Goal: Answer question/provide support: Share knowledge or assist other users

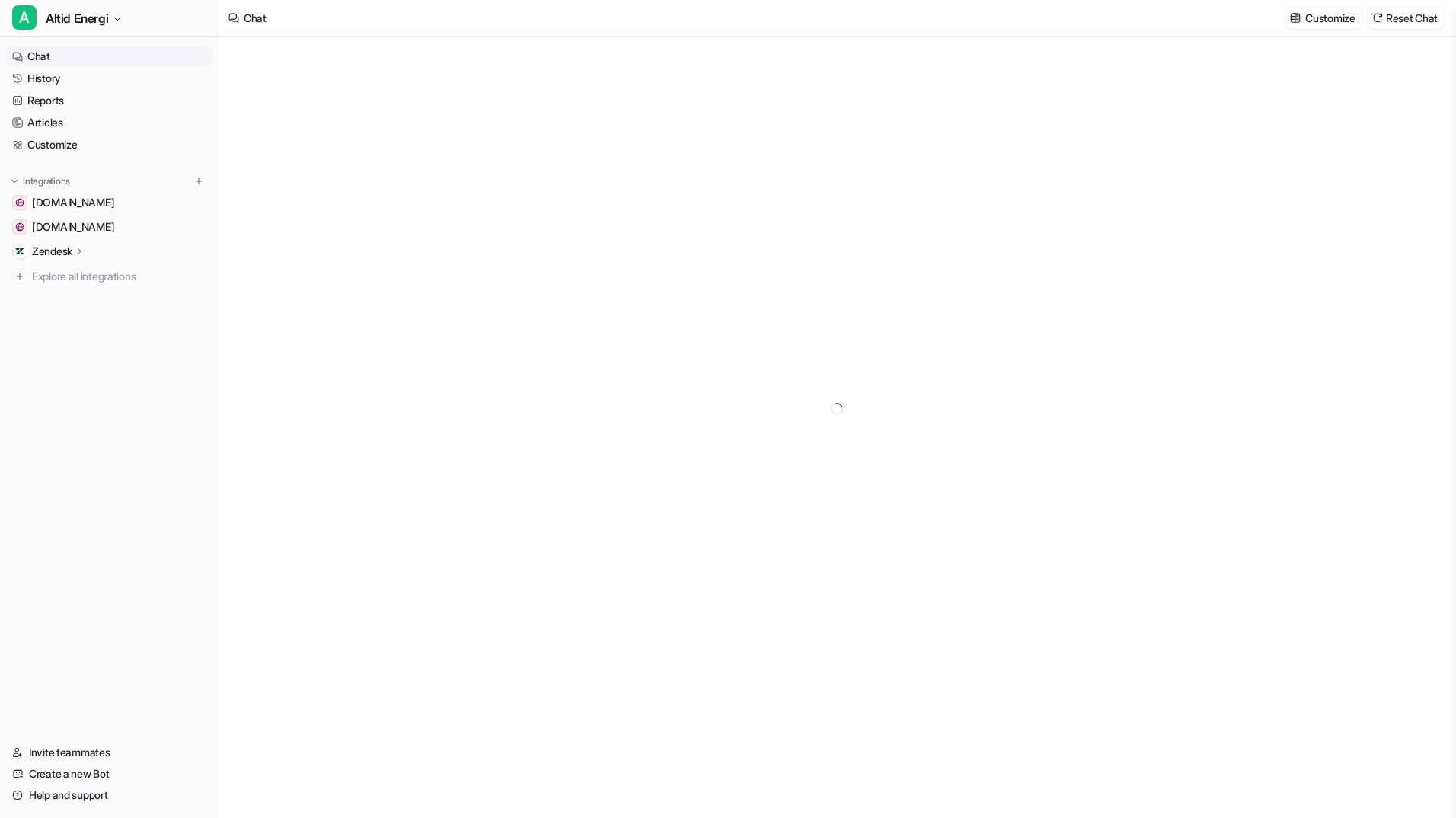
type textarea "**********"
click at [695, 400] on div at bounding box center [837, 413] width 446 height 35
paste div
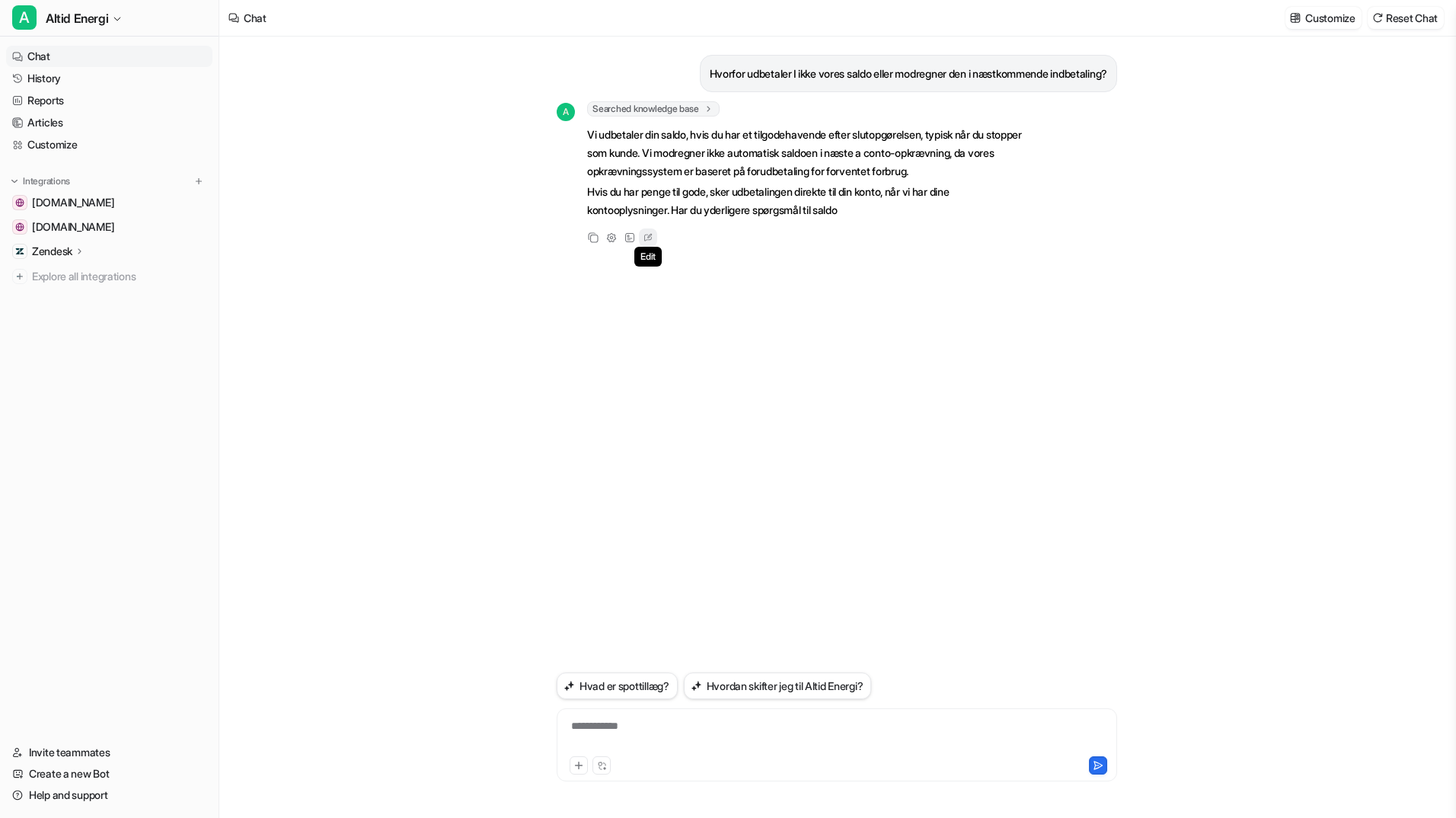
click at [644, 236] on icon at bounding box center [647, 237] width 15 height 20
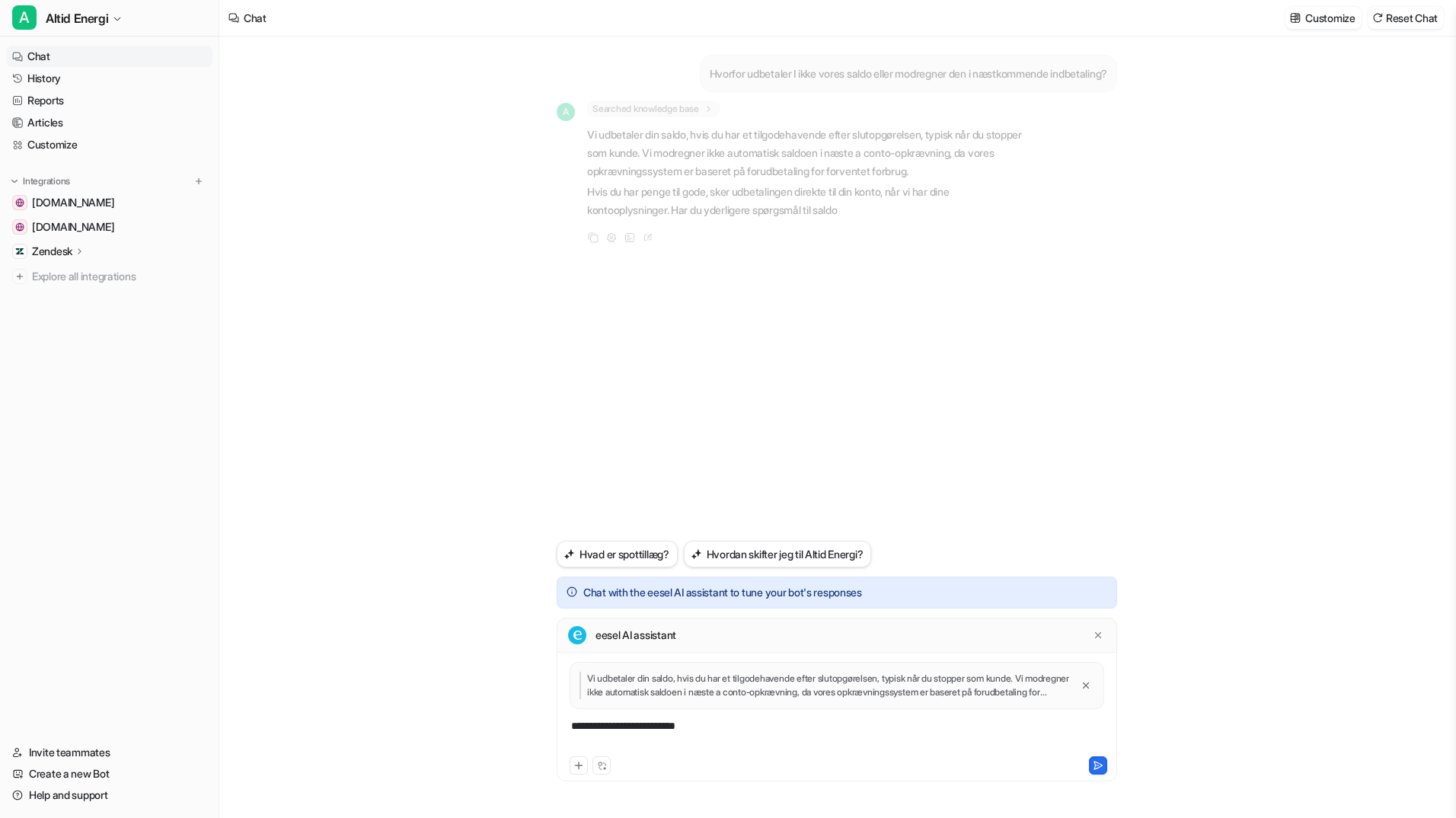
click at [689, 733] on div "**********" at bounding box center [837, 736] width 553 height 35
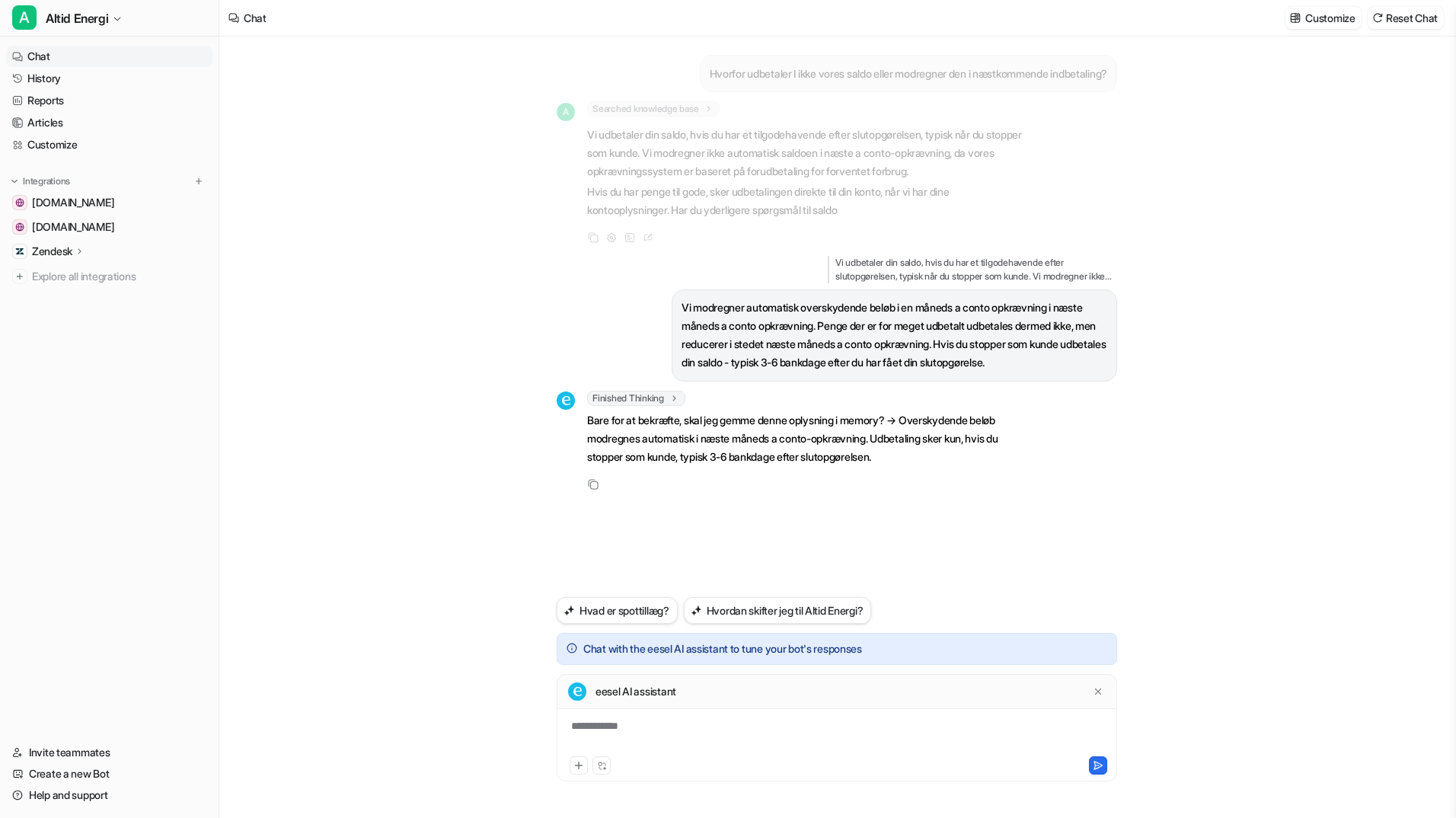
click at [755, 720] on div "**********" at bounding box center [837, 736] width 553 height 35
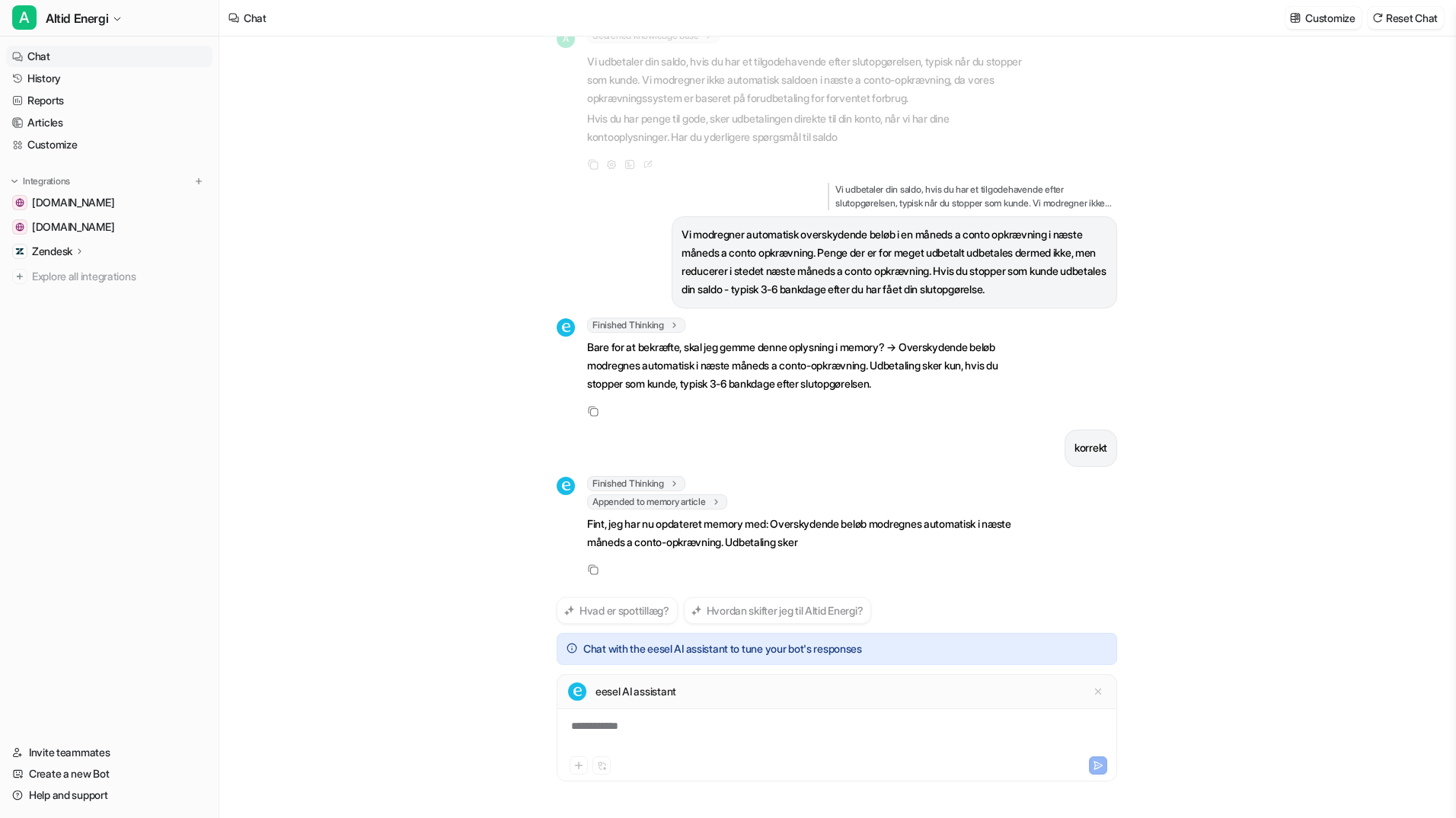
scroll to position [92, 0]
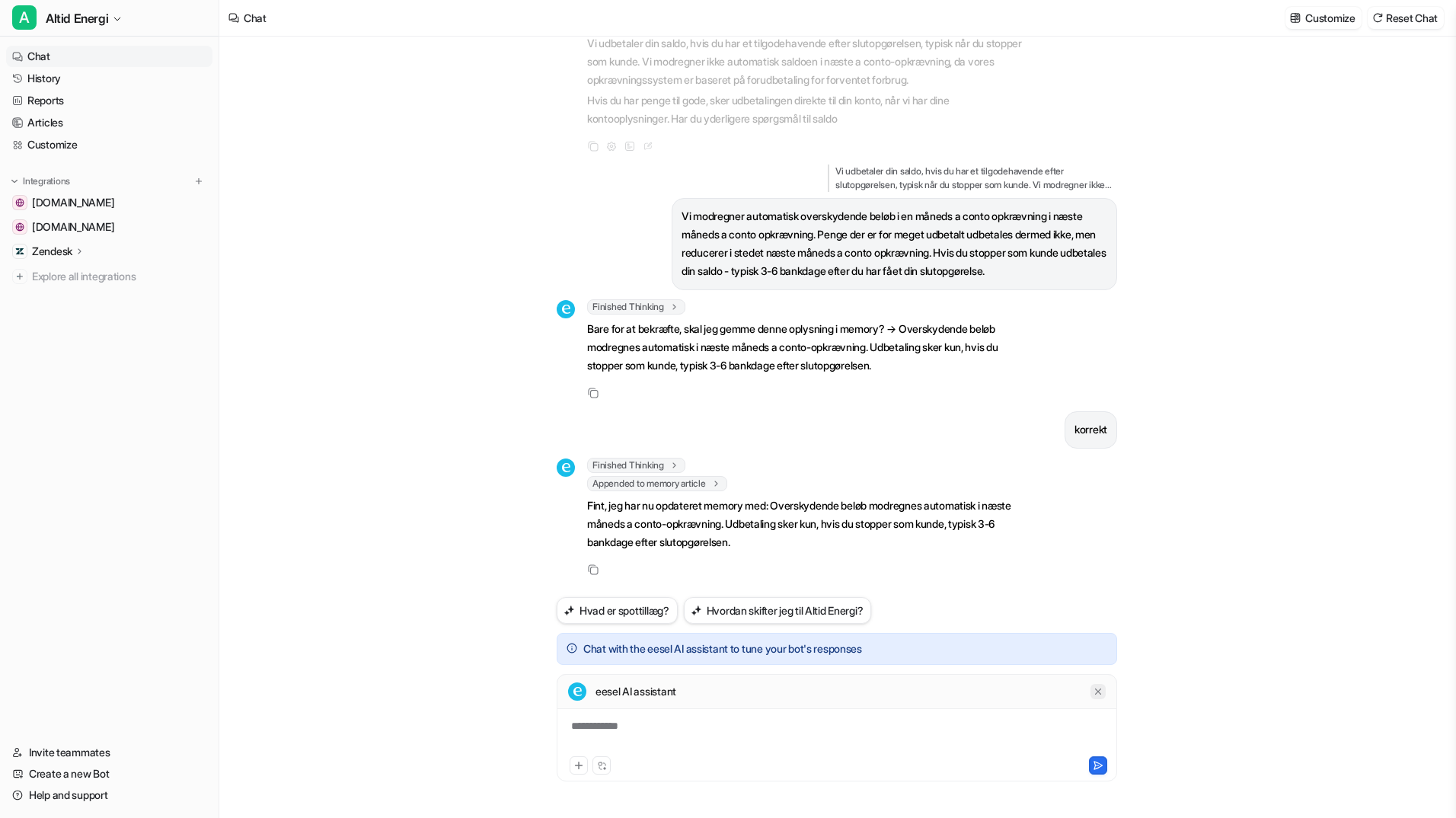
click at [1096, 689] on icon at bounding box center [1098, 691] width 11 height 11
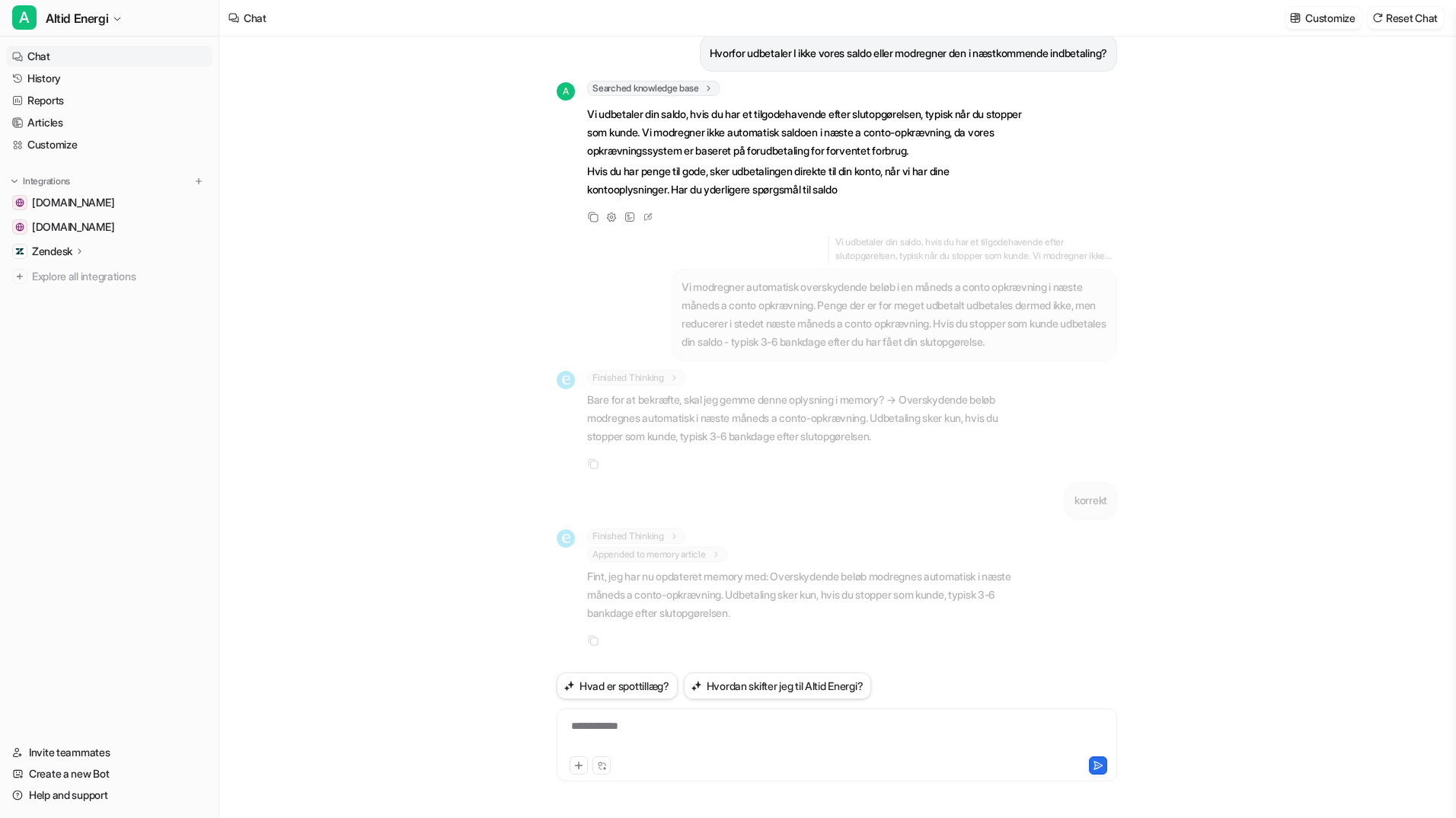
scroll to position [21, 0]
click at [1455, 247] on html "A Altid Energi Chat History Reports Articles Customize Integrations [DOMAIN_NAM…" at bounding box center [728, 409] width 1456 height 818
drag, startPoint x: 1455, startPoint y: 242, endPoint x: 1458, endPoint y: 157, distance: 85.1
click at [1455, 157] on html "A Altid Energi Chat History Reports Articles Customize Integrations [DOMAIN_NAM…" at bounding box center [728, 409] width 1456 height 818
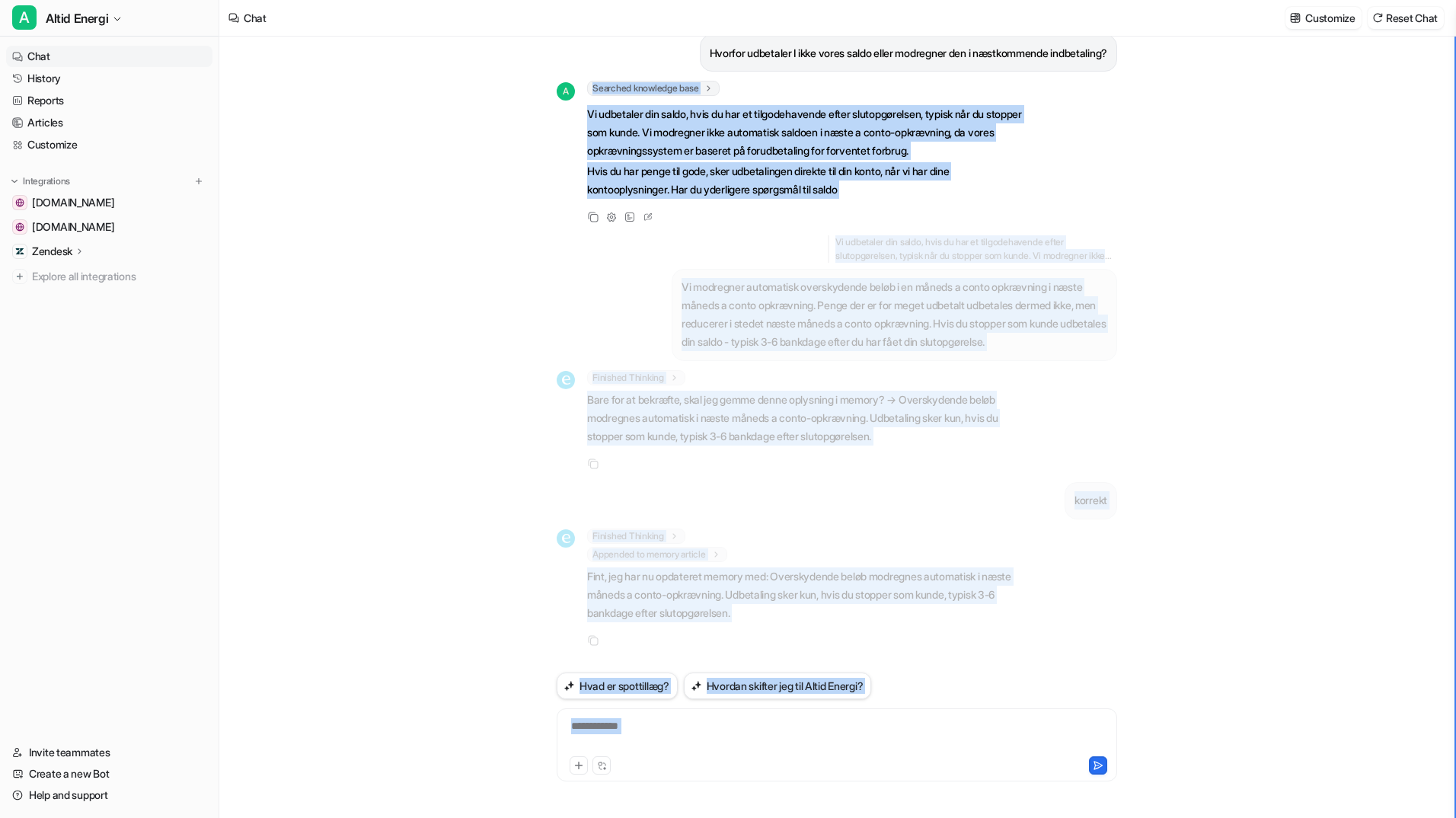
drag, startPoint x: 1451, startPoint y: 47, endPoint x: 1454, endPoint y: 105, distance: 58.1
click at [1454, 105] on div "Hvorfor udbetaler I ikke vores saldo eller modregner den i næstkommende indbeta…" at bounding box center [837, 427] width 1237 height 782
click at [1412, 21] on button "Reset Chat" at bounding box center [1405, 18] width 76 height 22
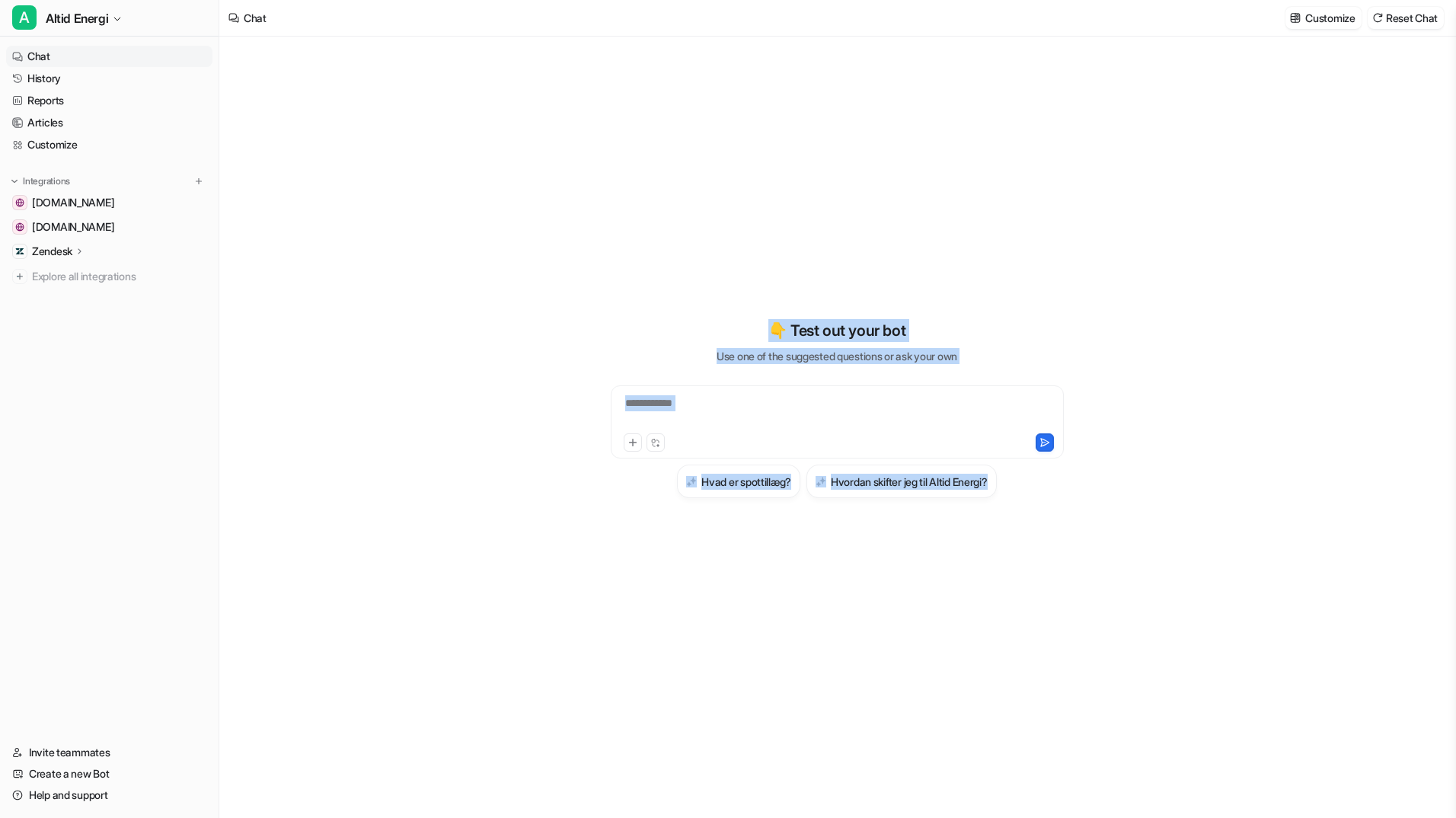
click at [743, 403] on div "**********" at bounding box center [837, 413] width 446 height 35
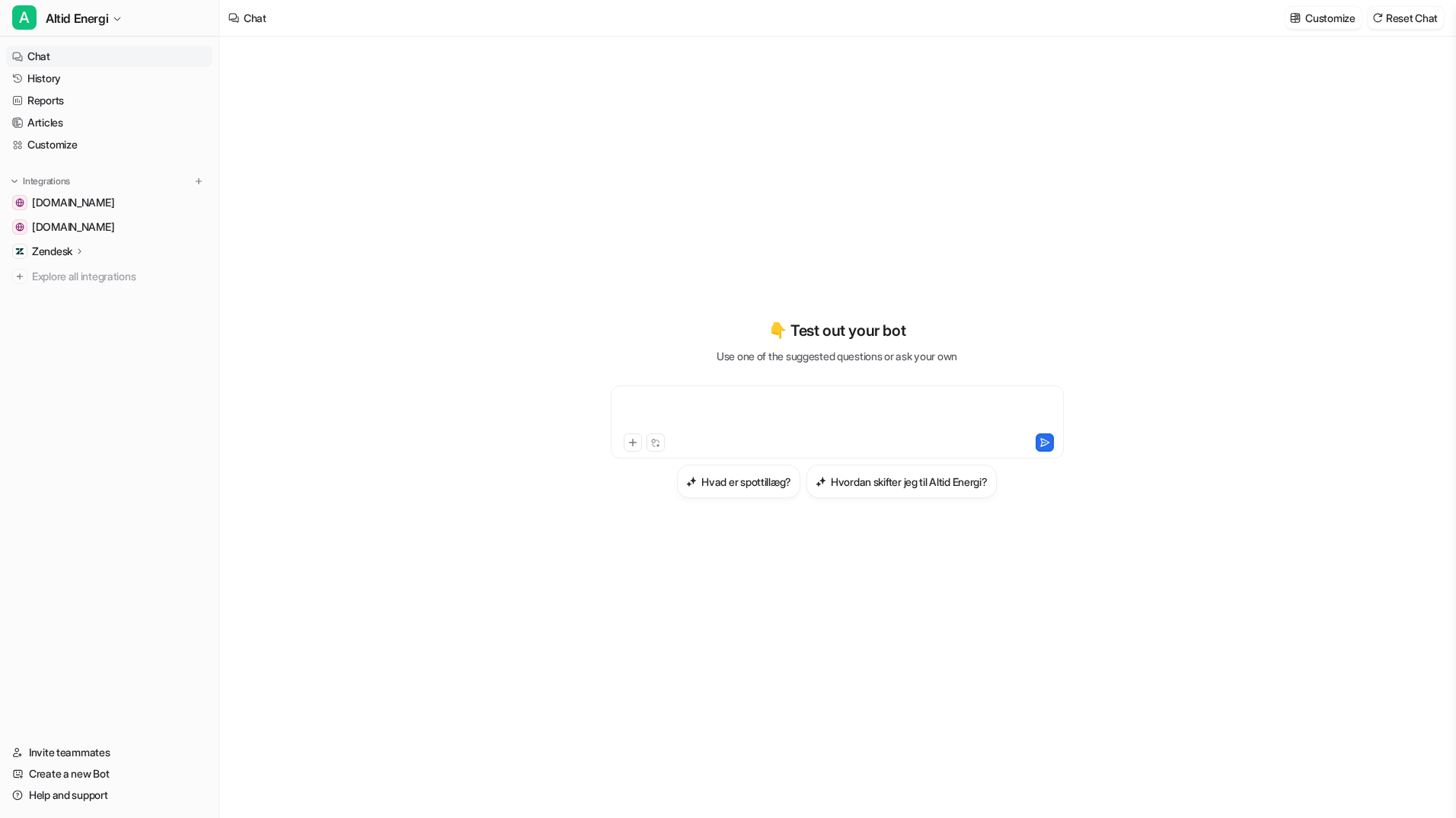
click at [743, 403] on div at bounding box center [837, 413] width 446 height 35
paste div
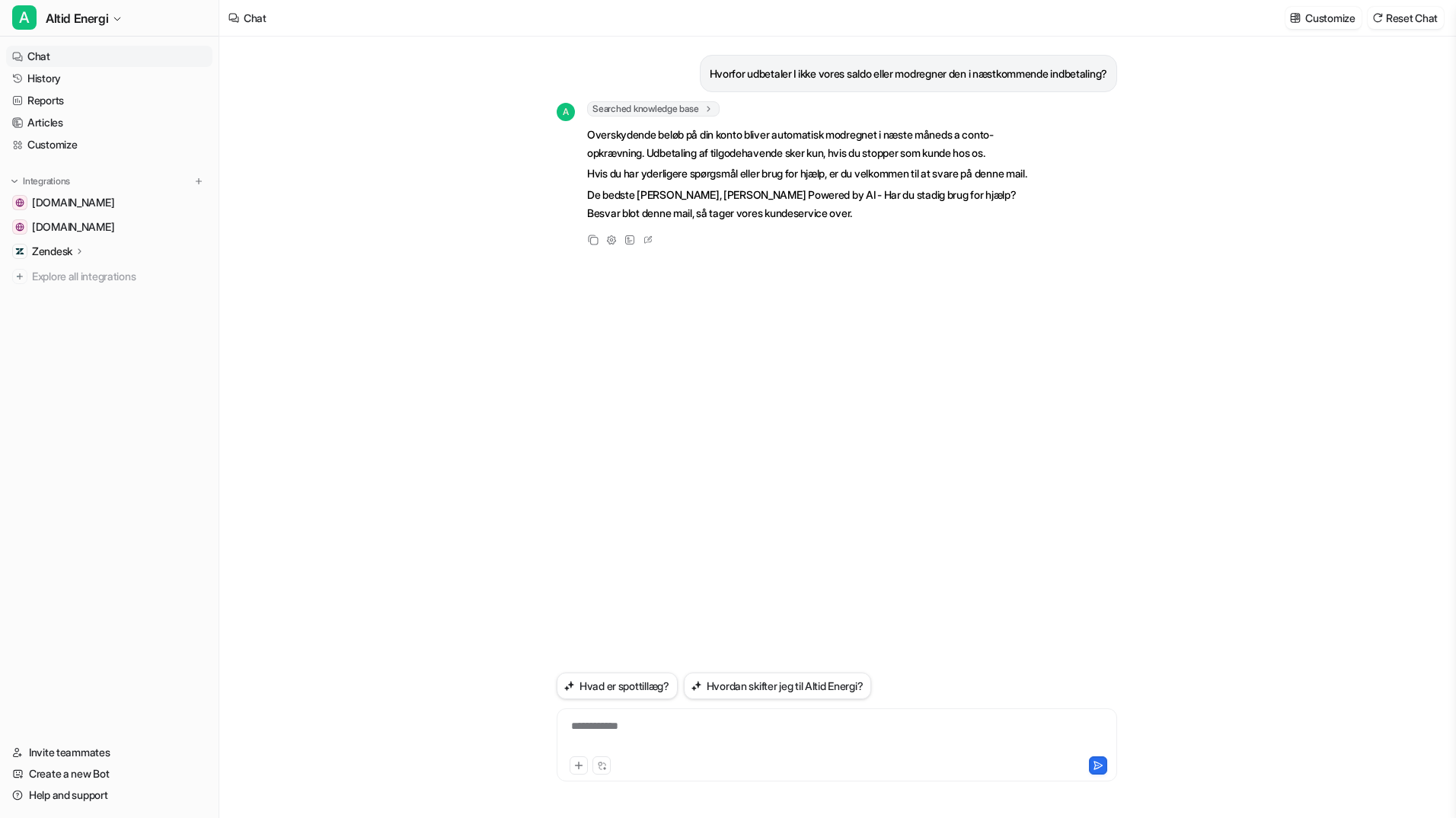
click at [813, 79] on p "Hvorfor udbetaler I ikke vores saldo eller modregner den i næstkommende indbeta…" at bounding box center [908, 74] width 397 height 19
copy div "Hvorfor udbetaler I ikke vores saldo eller modregner den i næstkommende indbeta…"
click at [753, 740] on div at bounding box center [837, 736] width 553 height 35
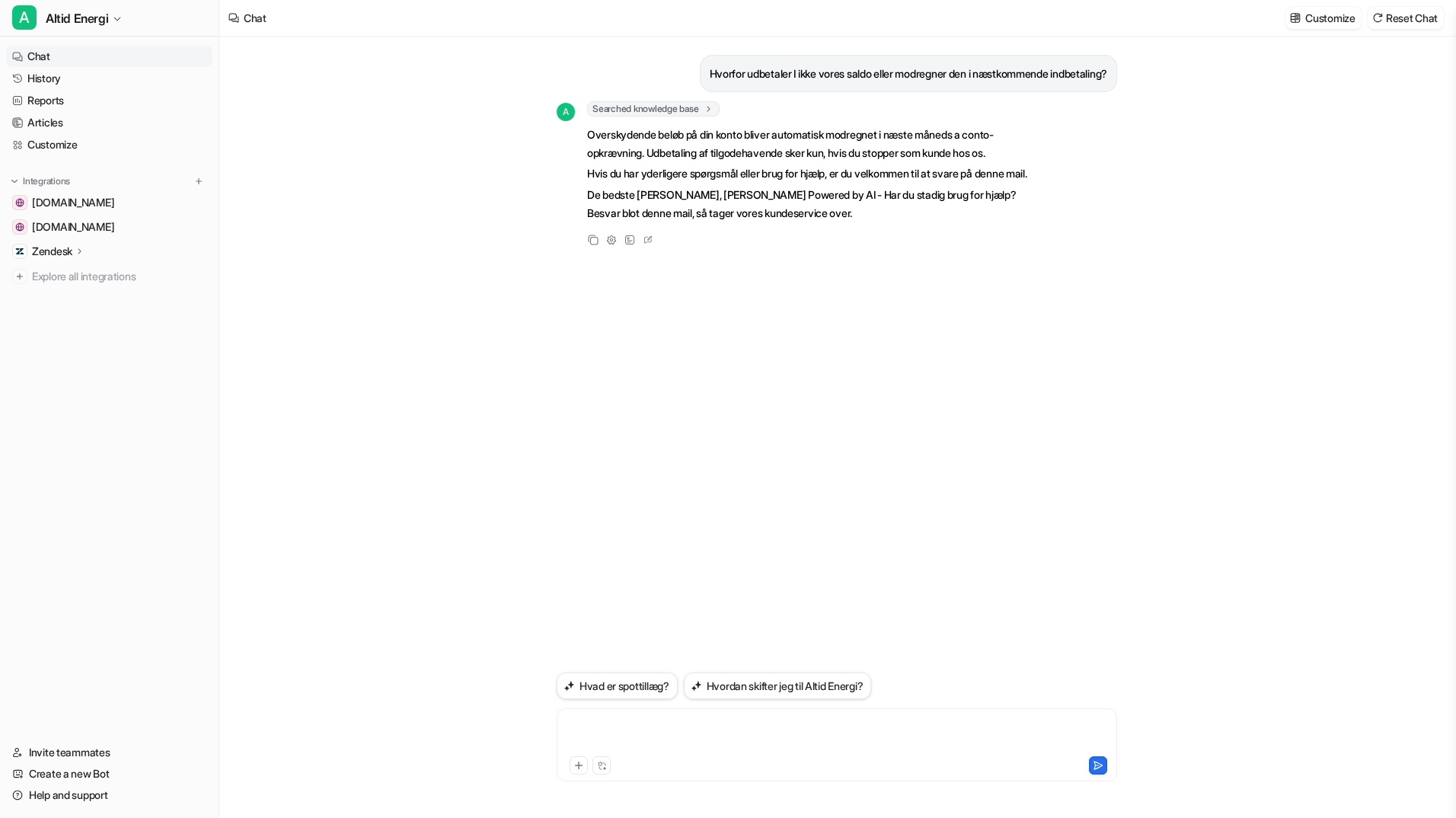
paste div
click at [653, 250] on icon at bounding box center [647, 240] width 15 height 20
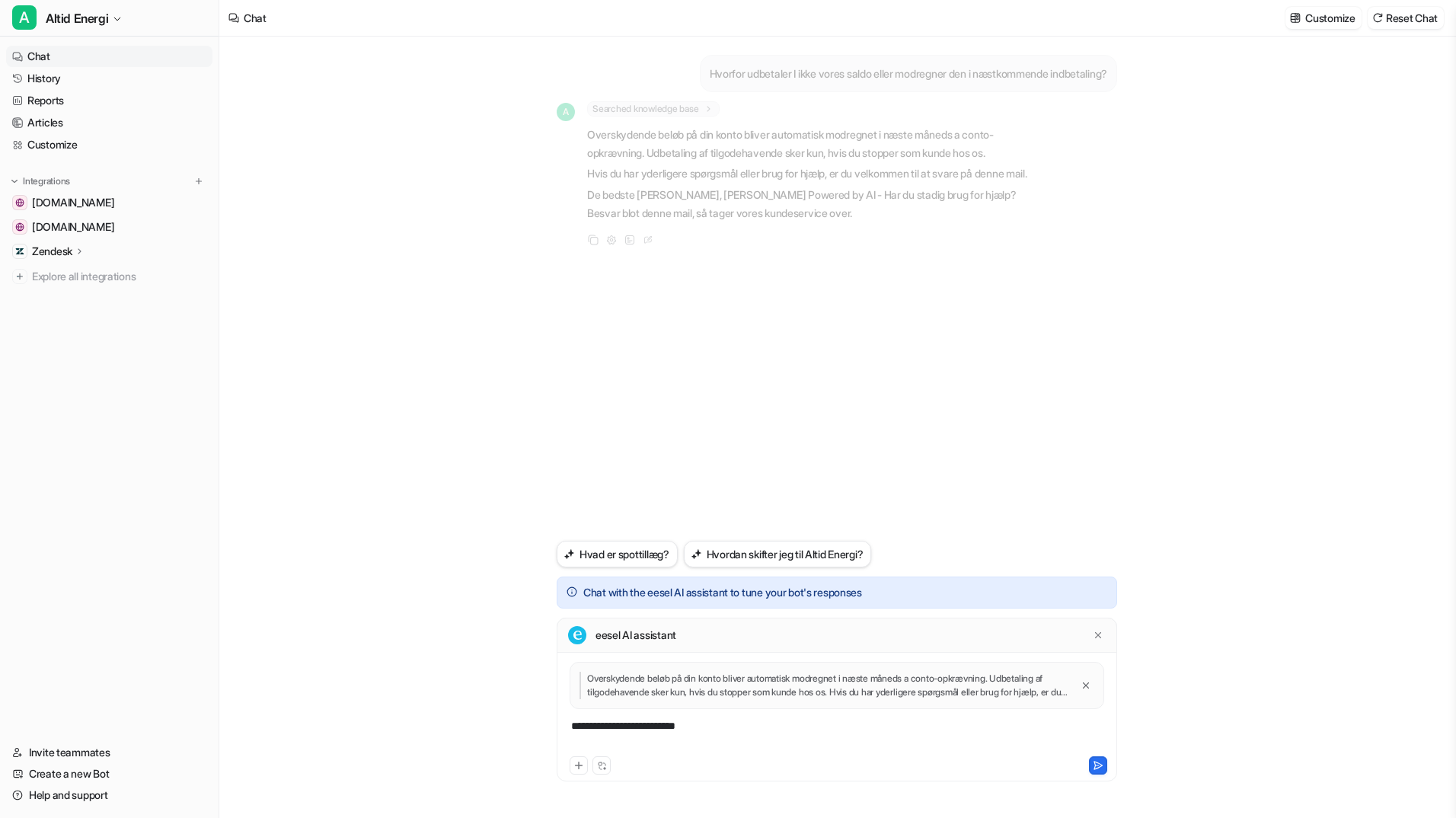
click at [712, 743] on div "**********" at bounding box center [837, 736] width 553 height 35
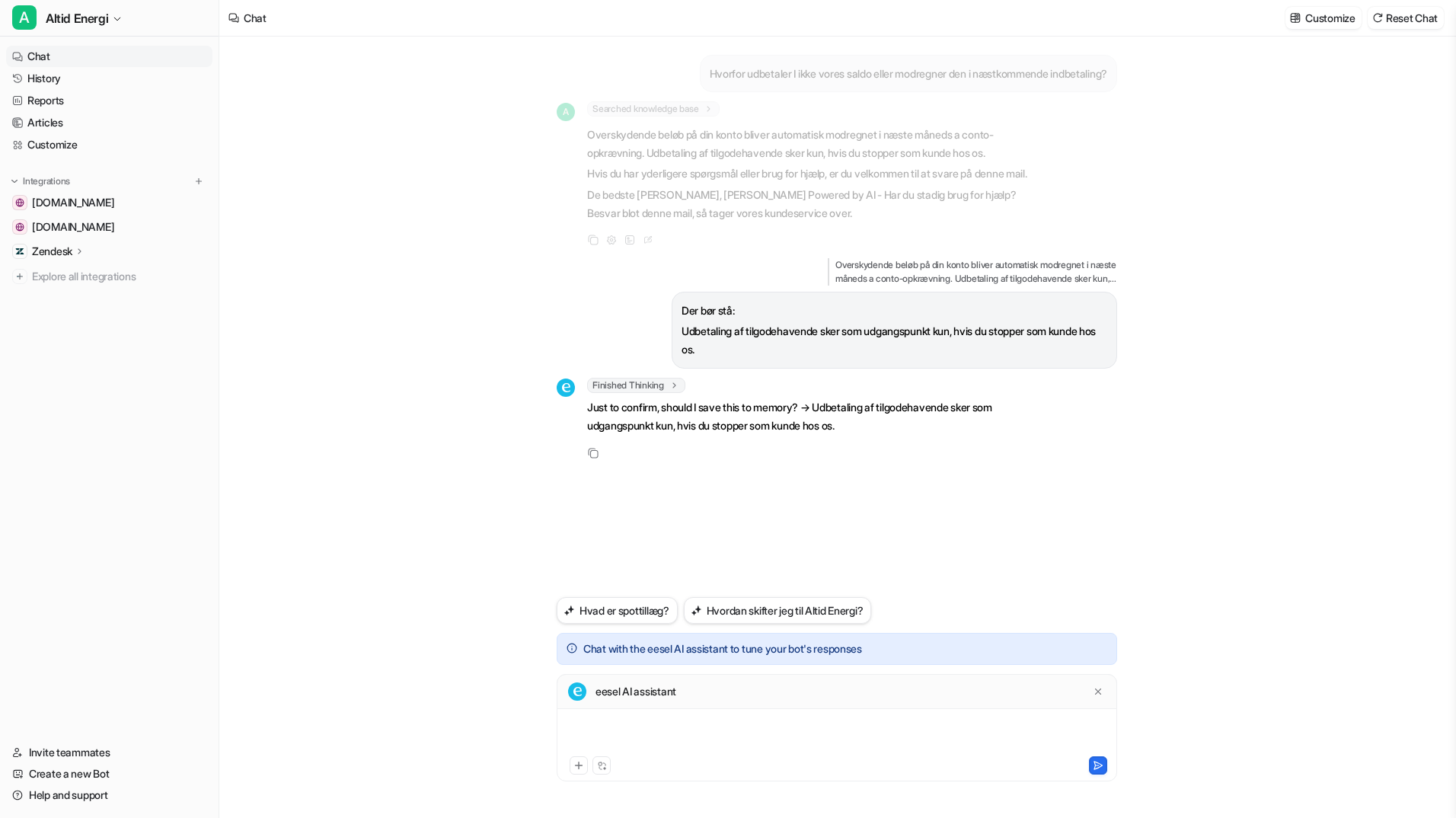
click at [801, 743] on div at bounding box center [837, 736] width 553 height 35
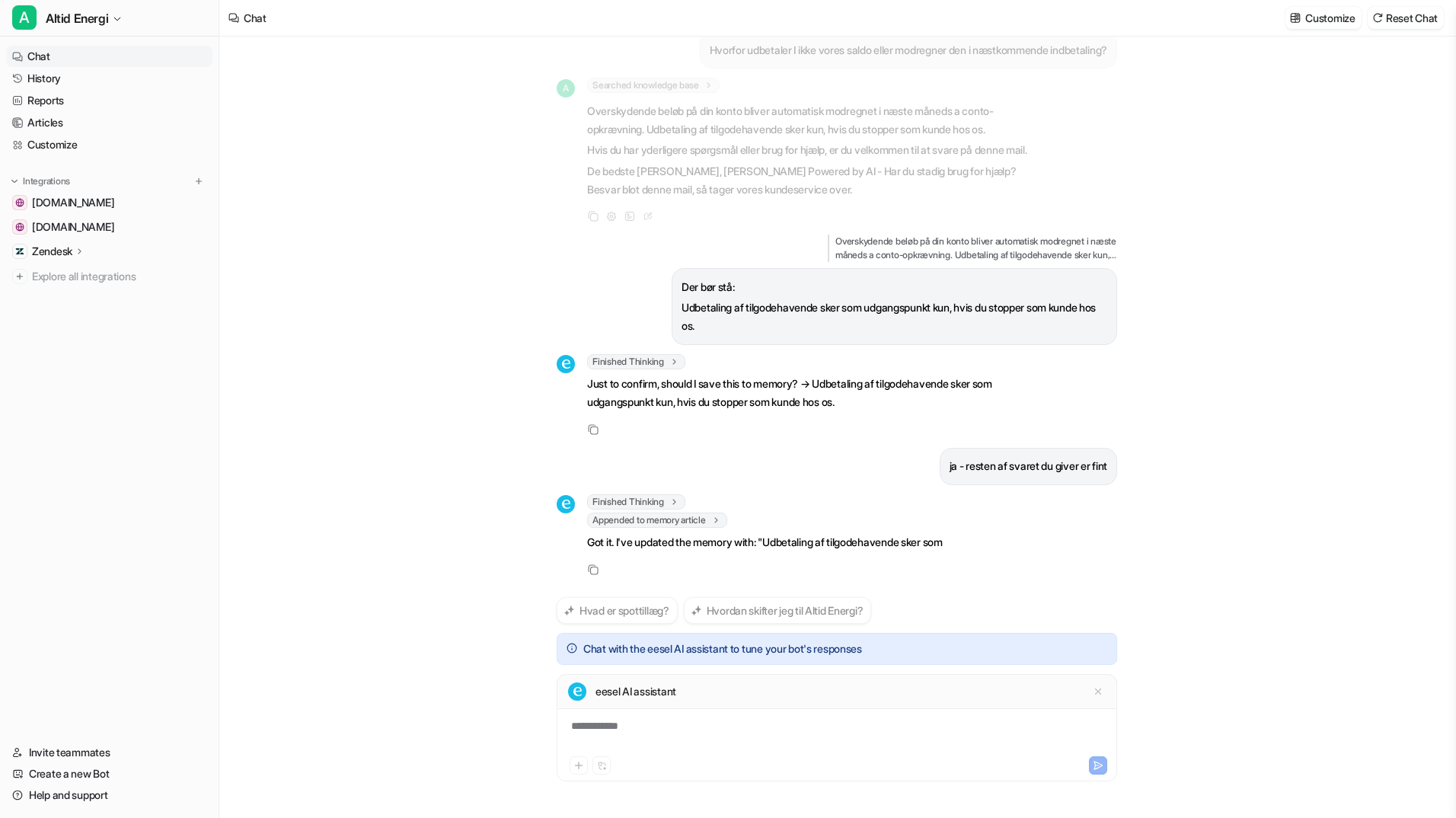
scroll to position [60, 0]
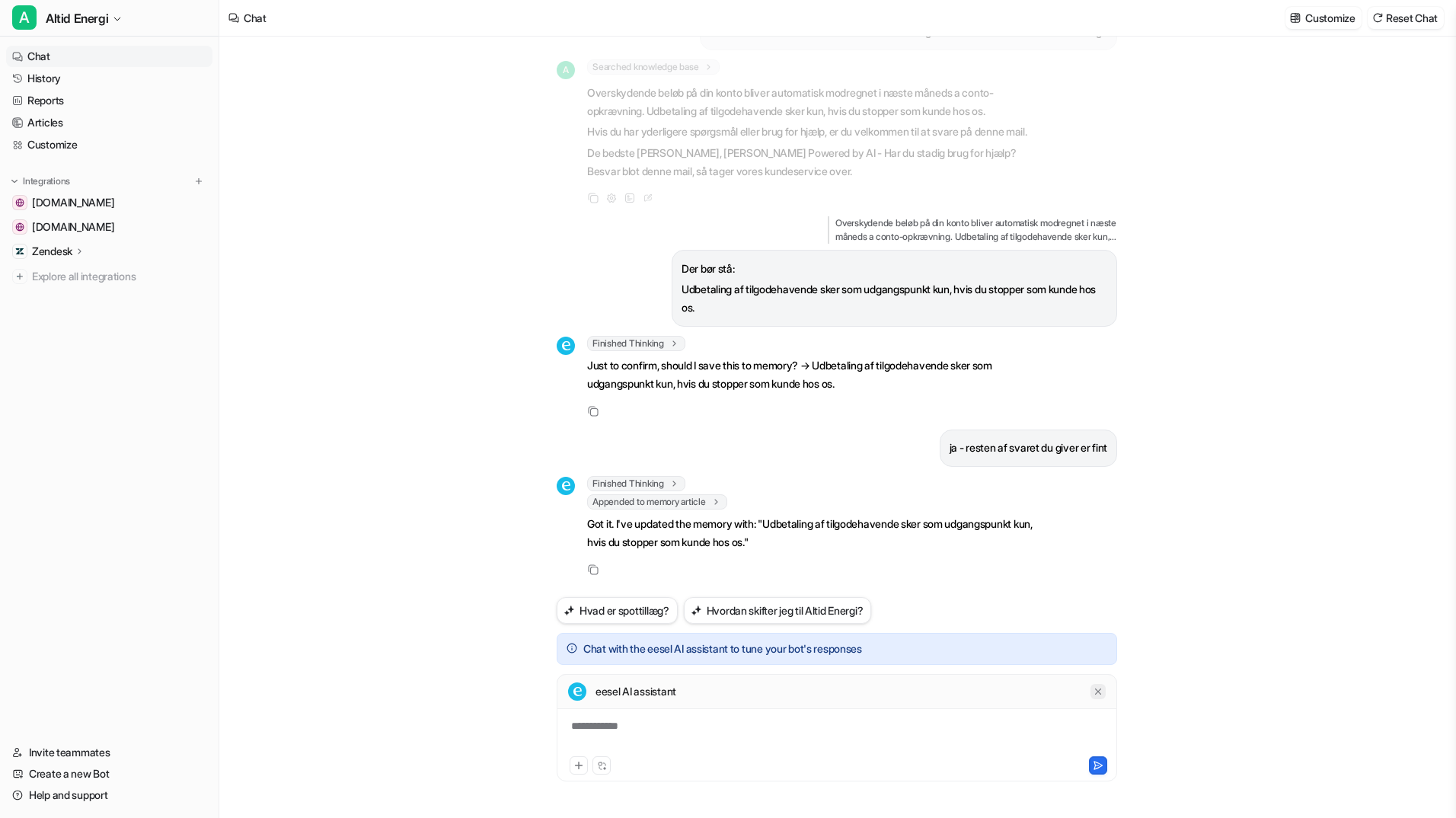
click at [1100, 693] on icon at bounding box center [1098, 691] width 11 height 11
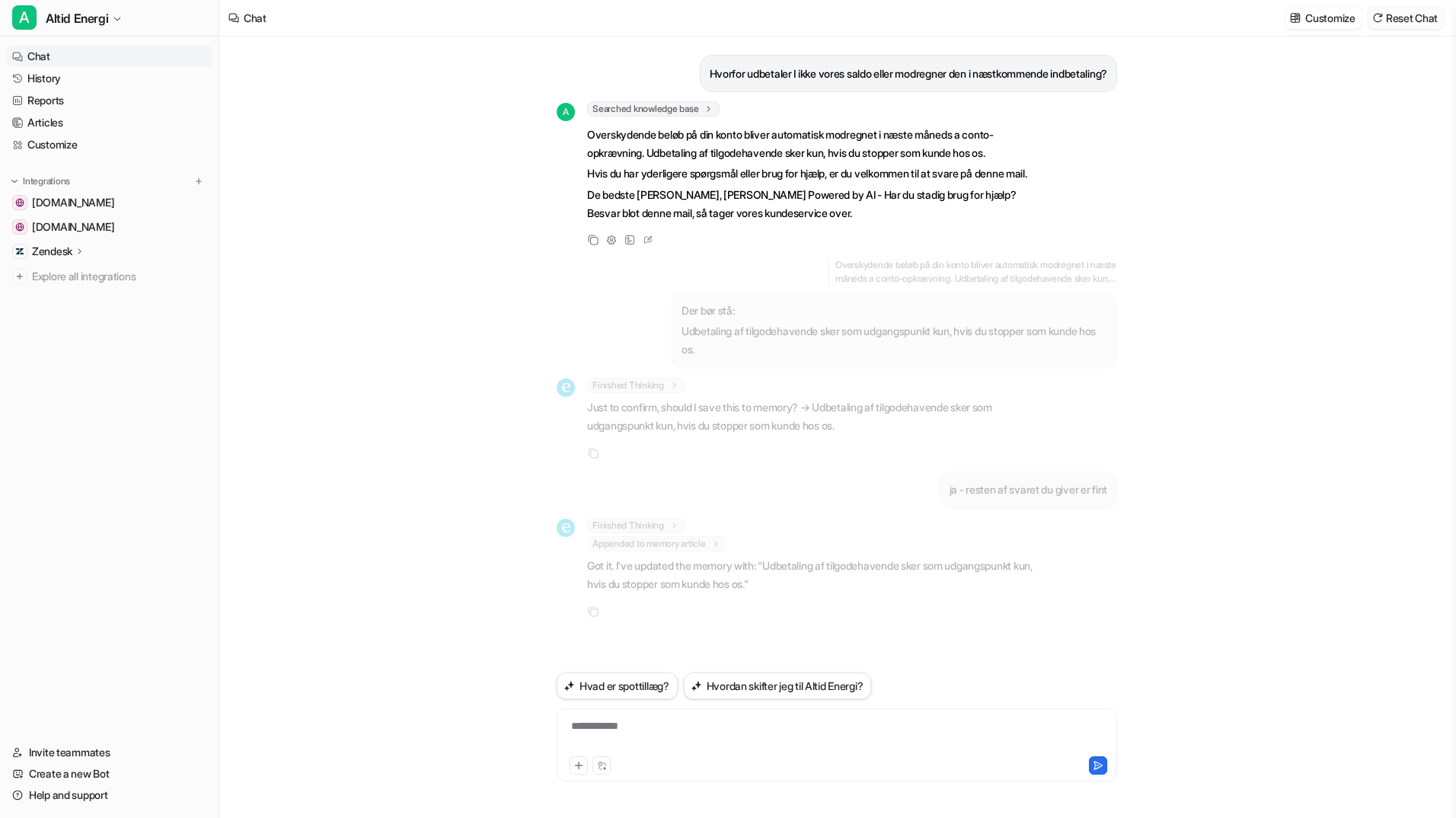
click at [1400, 19] on button "Reset Chat" at bounding box center [1405, 18] width 76 height 22
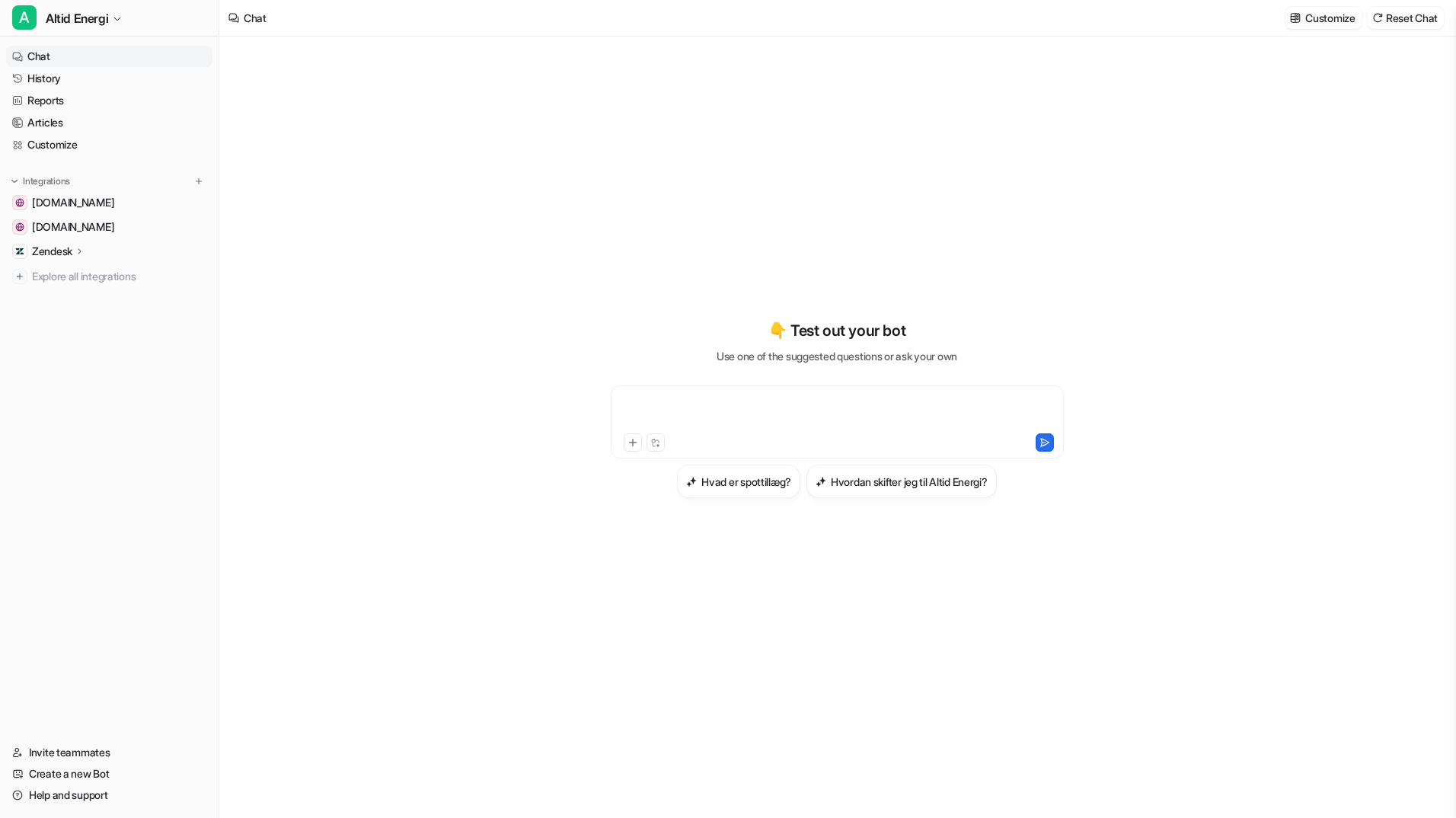
click at [844, 401] on div at bounding box center [837, 413] width 446 height 35
paste div
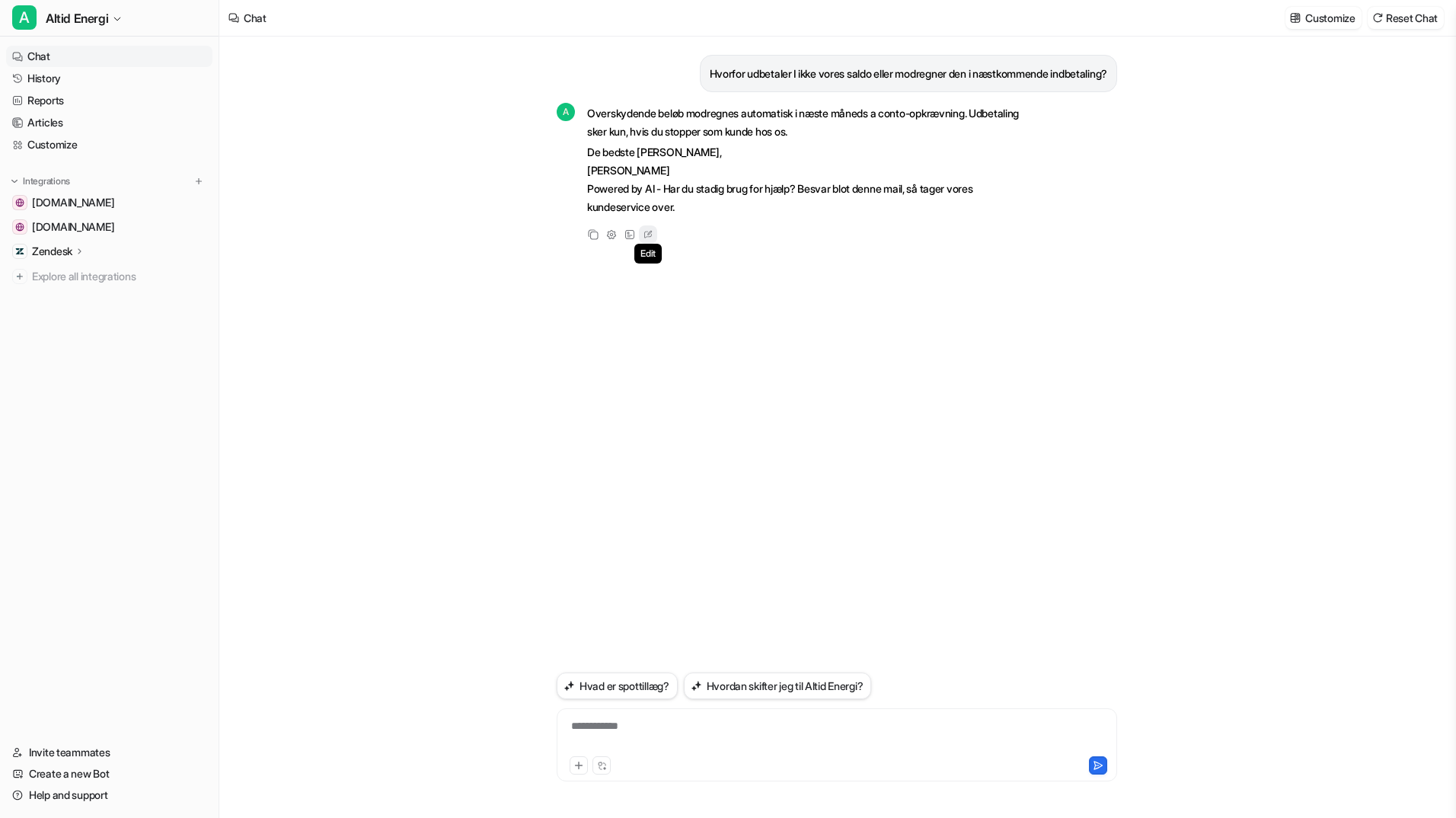
click at [645, 234] on icon at bounding box center [647, 234] width 15 height 20
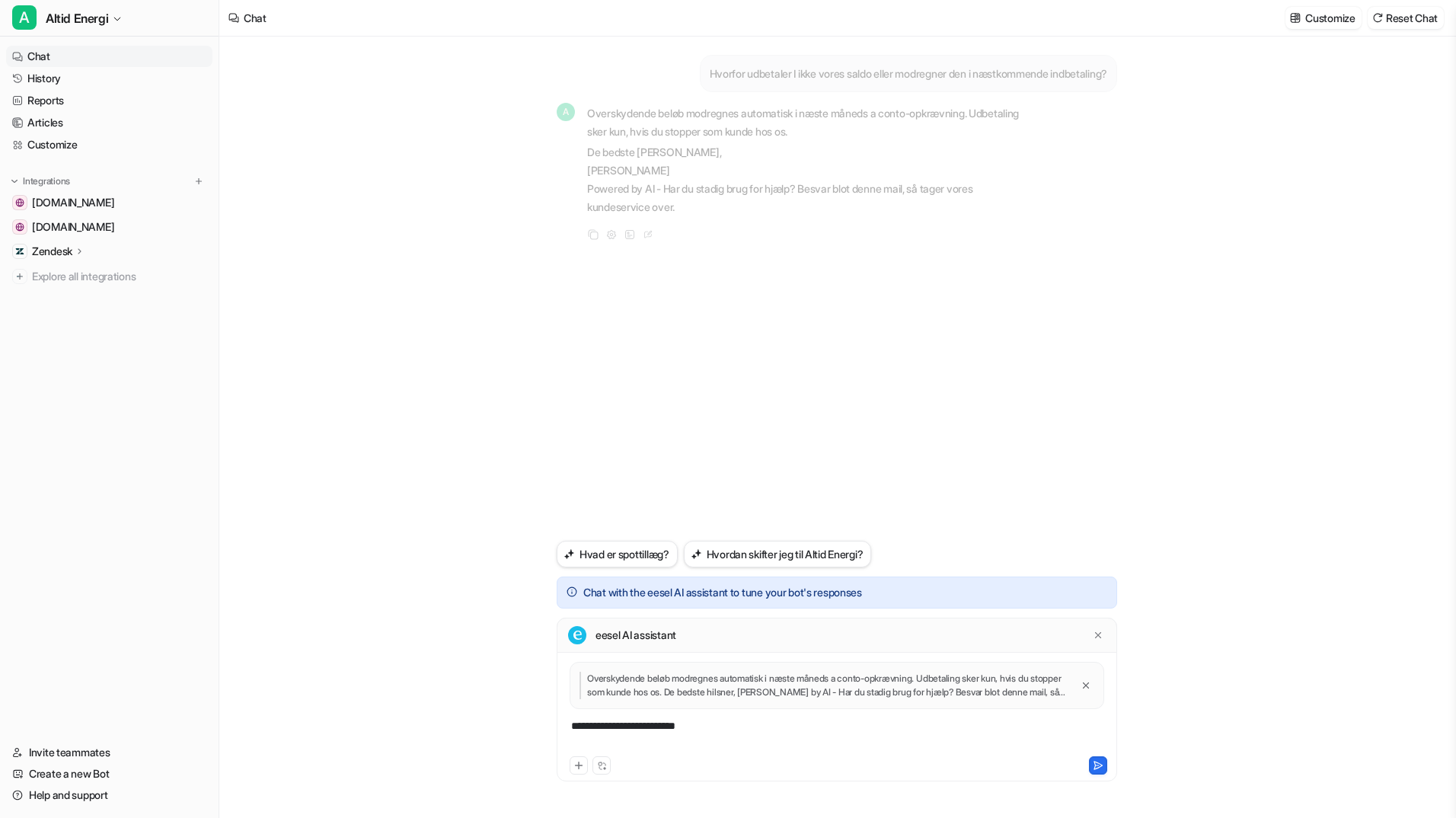
click at [715, 732] on div "**********" at bounding box center [837, 736] width 553 height 35
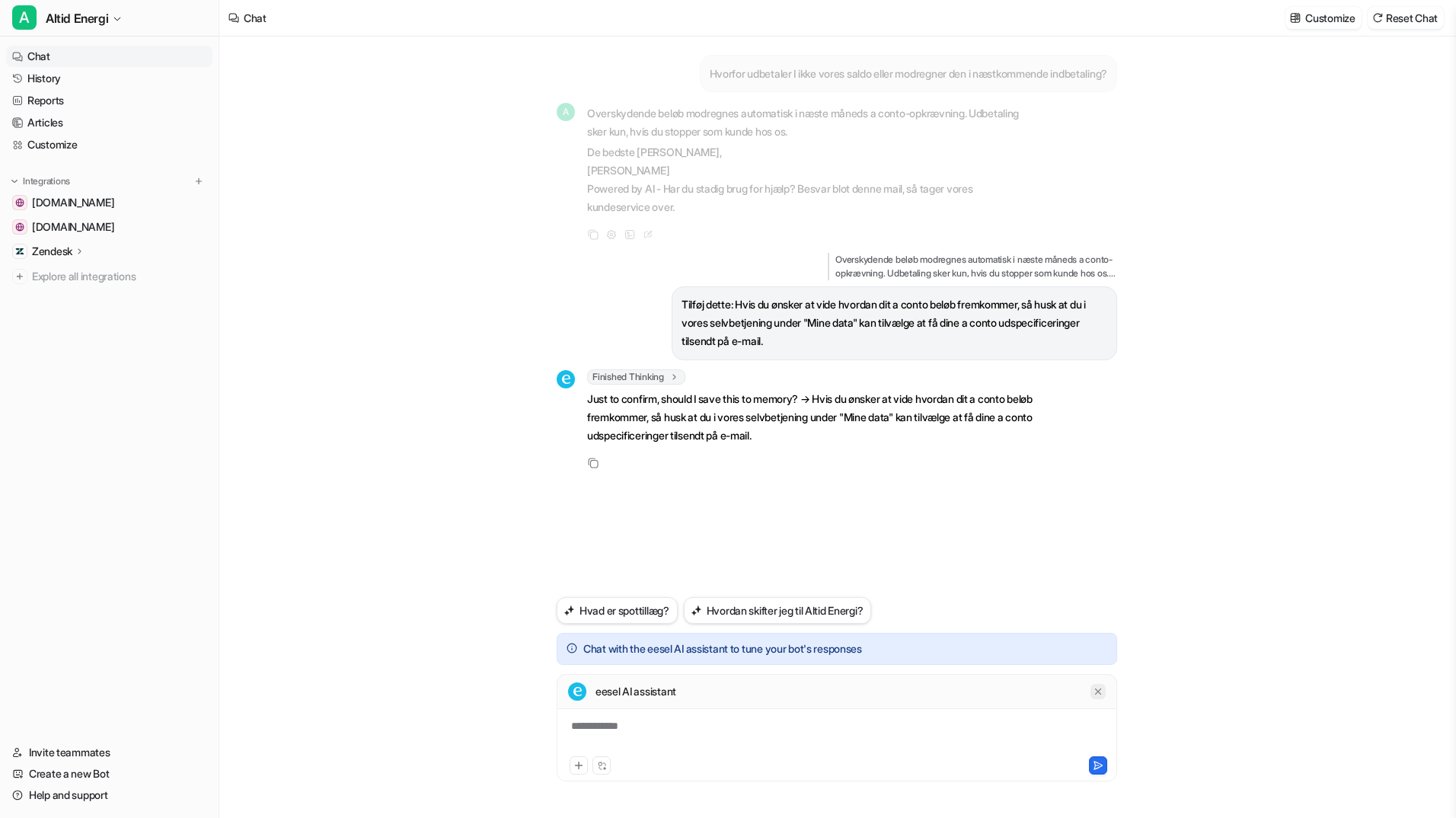
click at [1096, 688] on icon at bounding box center [1098, 691] width 11 height 11
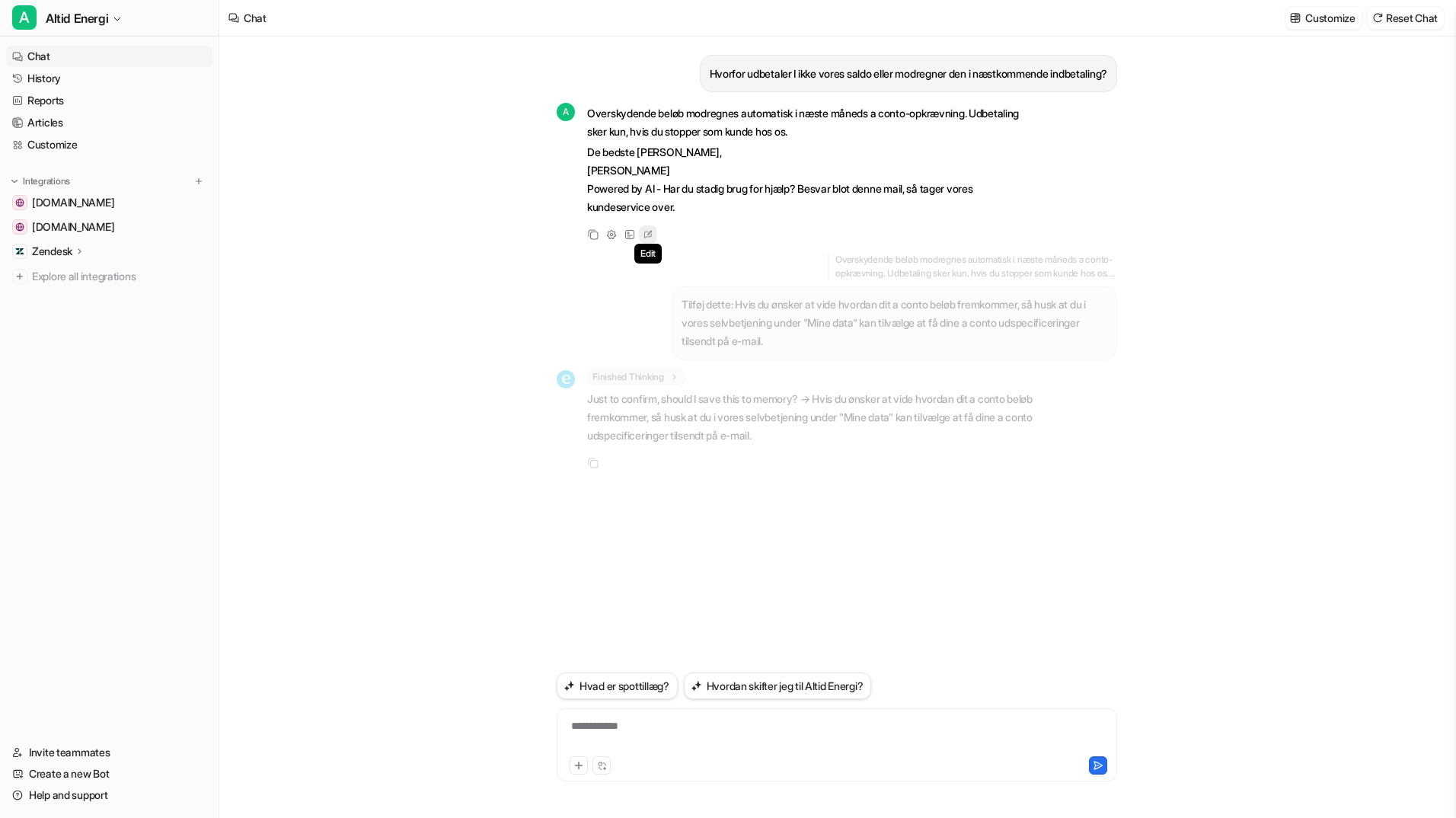
click at [649, 239] on icon at bounding box center [647, 234] width 15 height 20
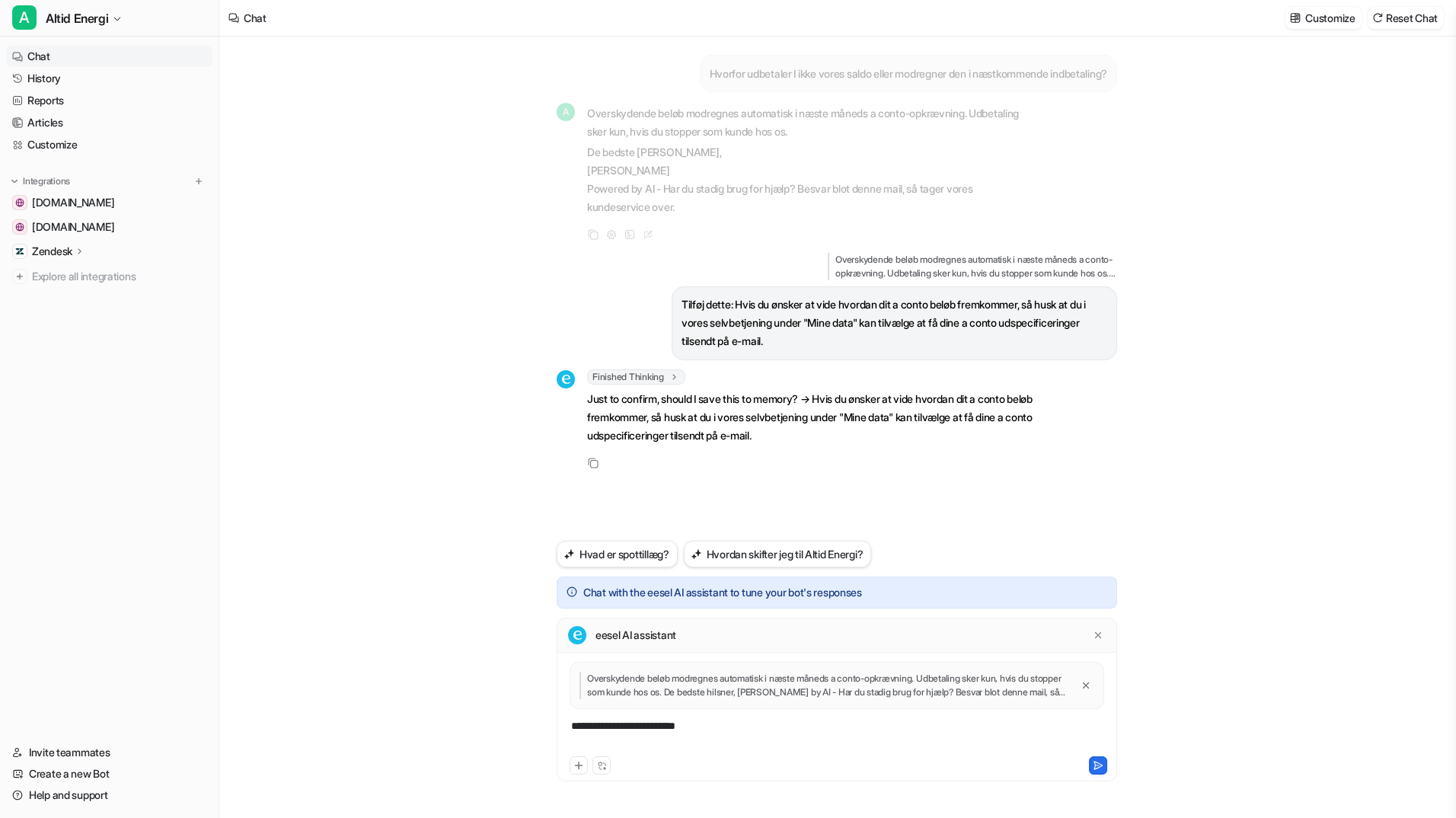
click at [750, 732] on div "**********" at bounding box center [837, 736] width 553 height 35
drag, startPoint x: 847, startPoint y: 429, endPoint x: 818, endPoint y: 429, distance: 29.0
click at [818, 429] on p "Just to confirm, should I save this to memory? → Hvis du ønsker at vide hvordan…" at bounding box center [810, 417] width 446 height 55
drag, startPoint x: 818, startPoint y: 429, endPoint x: 1048, endPoint y: 345, distance: 244.9
click at [1048, 345] on p "Tilføj dette: Hvis du ønsker at vide hvordan dit a conto beløb fremkommer, så h…" at bounding box center [894, 323] width 426 height 55
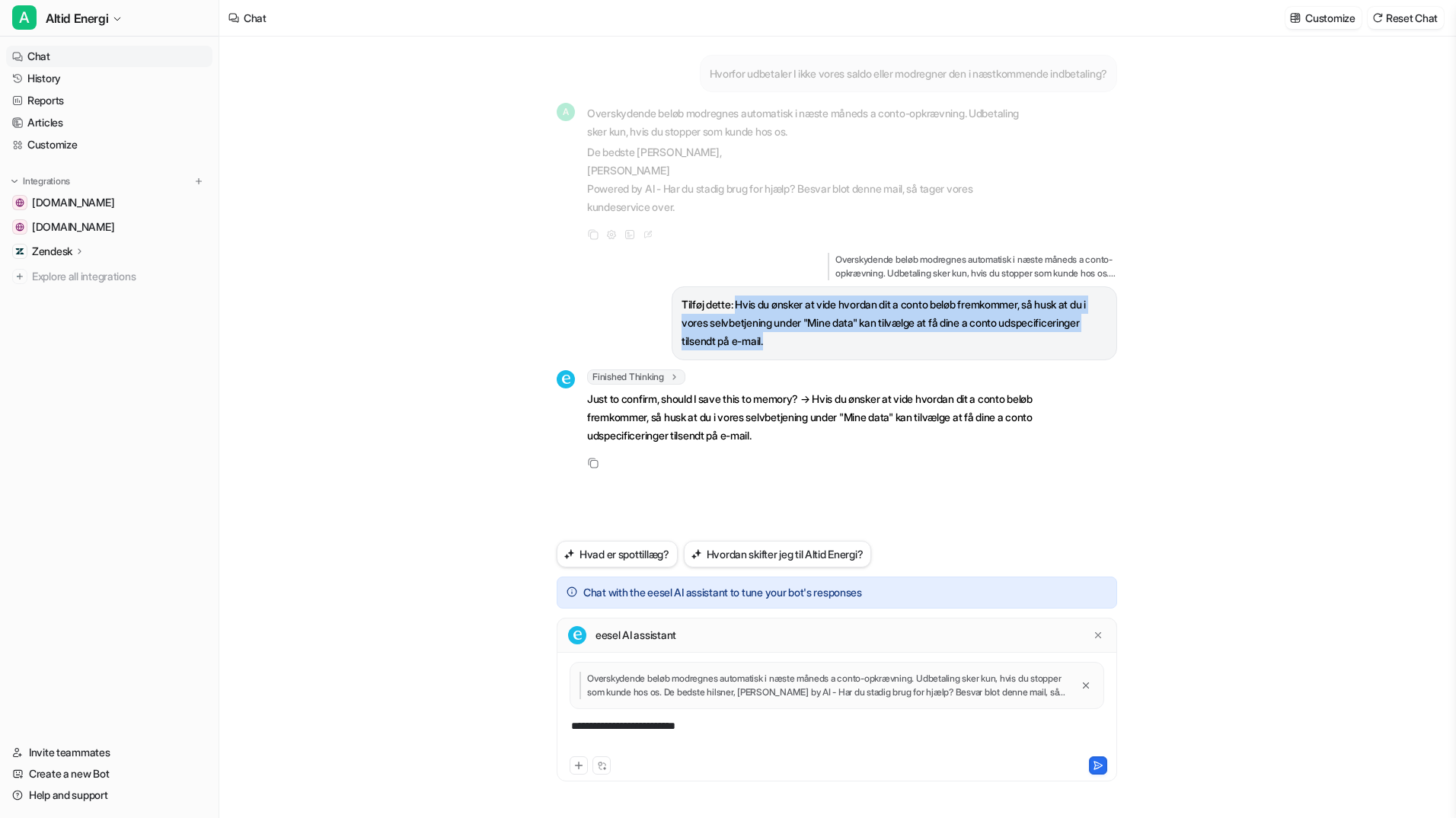
drag, startPoint x: 873, startPoint y: 344, endPoint x: 738, endPoint y: 309, distance: 139.5
click at [738, 309] on p "Tilføj dette: Hvis du ønsker at vide hvordan dit a conto beløb fremkommer, så h…" at bounding box center [894, 323] width 426 height 55
copy p "Hvis du ønsker at vide hvordan dit a conto beløb fremkommer, så husk at du i vo…"
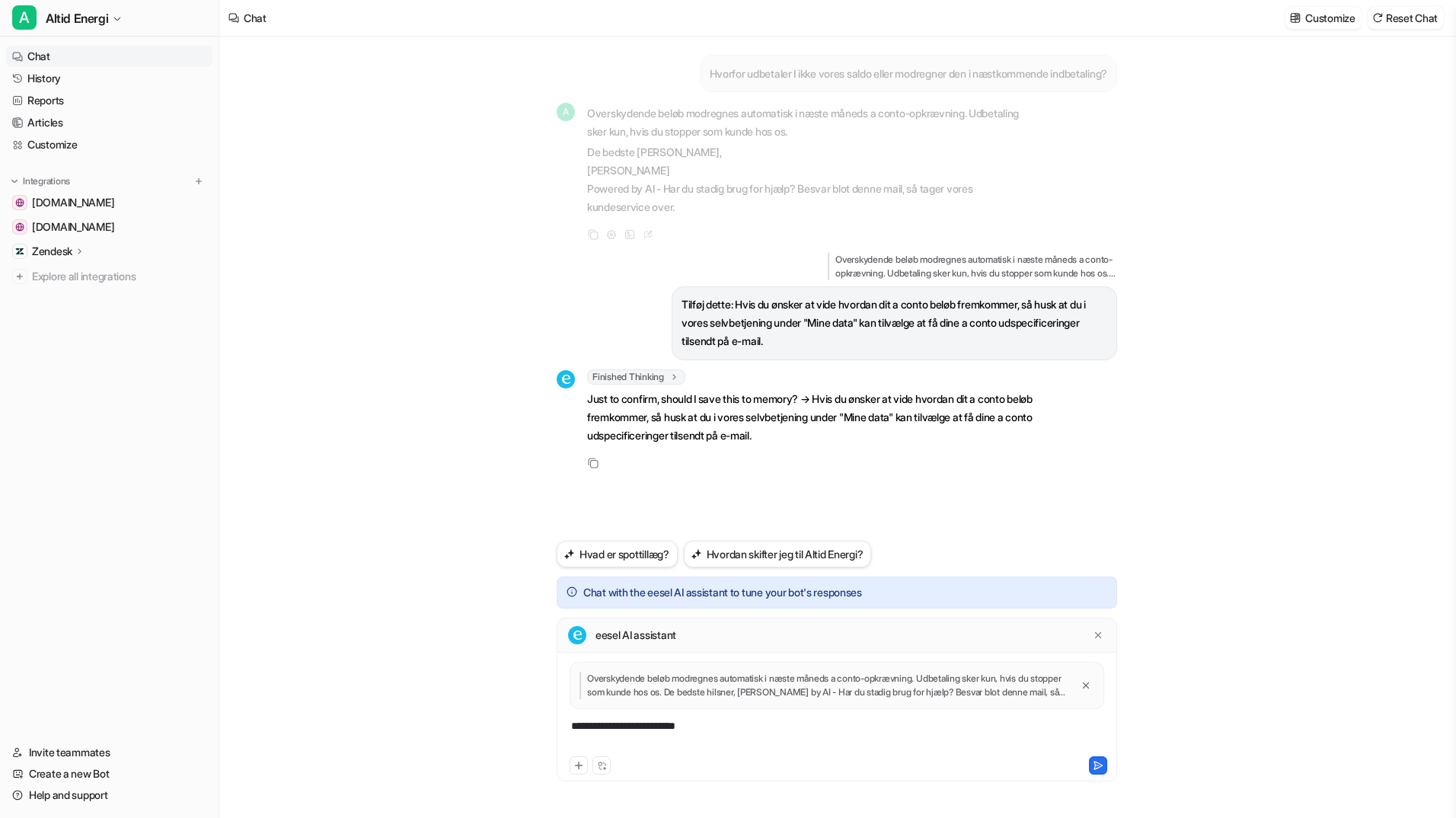
click at [783, 710] on div "Overskydende beløb modregnes automatisk i næste måneds a conto-opkrævning. Udbe…" at bounding box center [837, 690] width 553 height 56
click at [773, 724] on div "**********" at bounding box center [837, 736] width 553 height 35
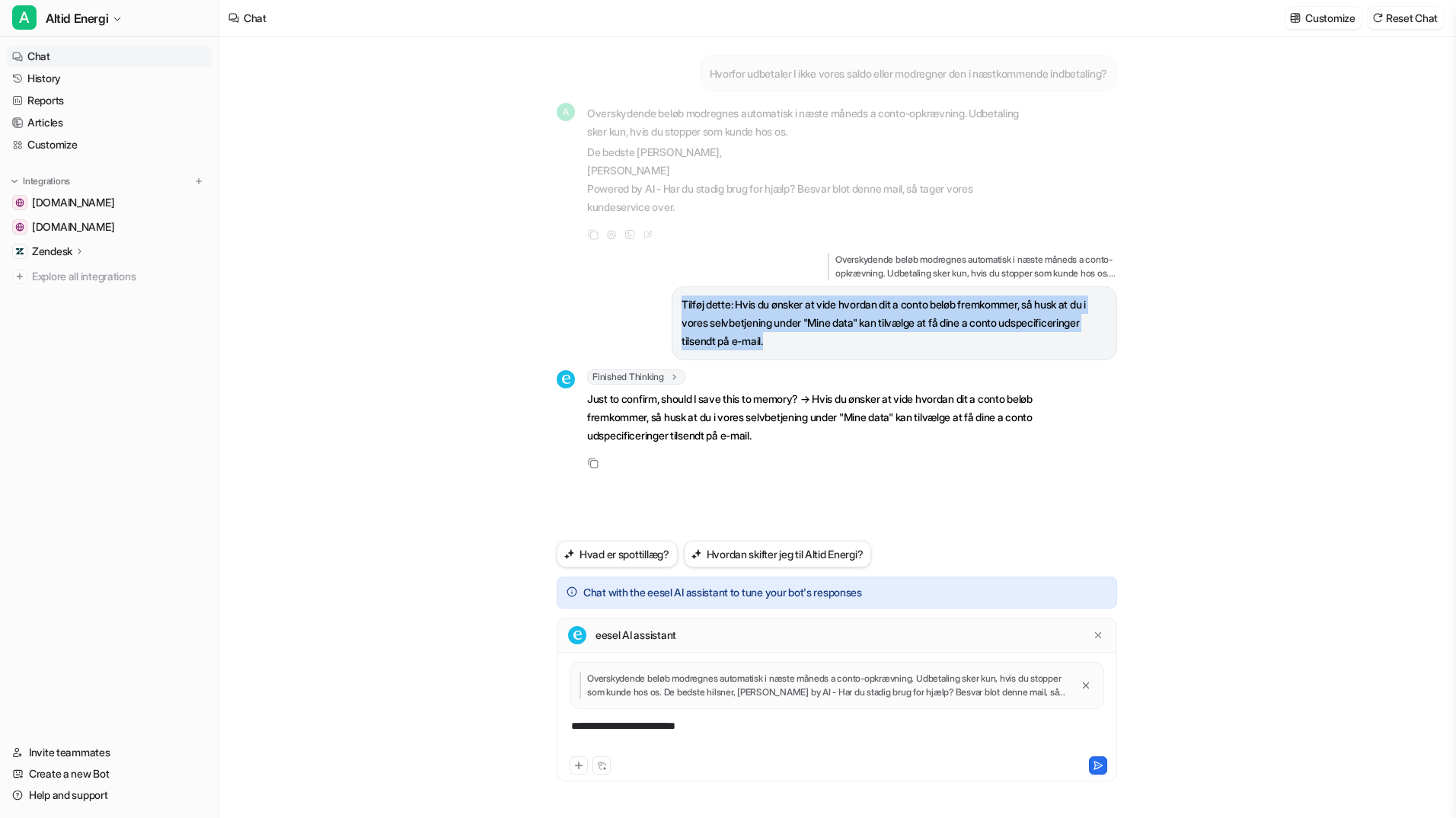
drag, startPoint x: 682, startPoint y: 307, endPoint x: 909, endPoint y: 352, distance: 231.4
click at [909, 352] on div "Tilføj dette: Hvis du ønsker at vide hvordan dit a conto beløb fremkommer, så h…" at bounding box center [894, 323] width 446 height 74
copy p "Tilføj dette: Hvis du ønsker at vide hvordan dit a conto beløb fremkommer, så h…"
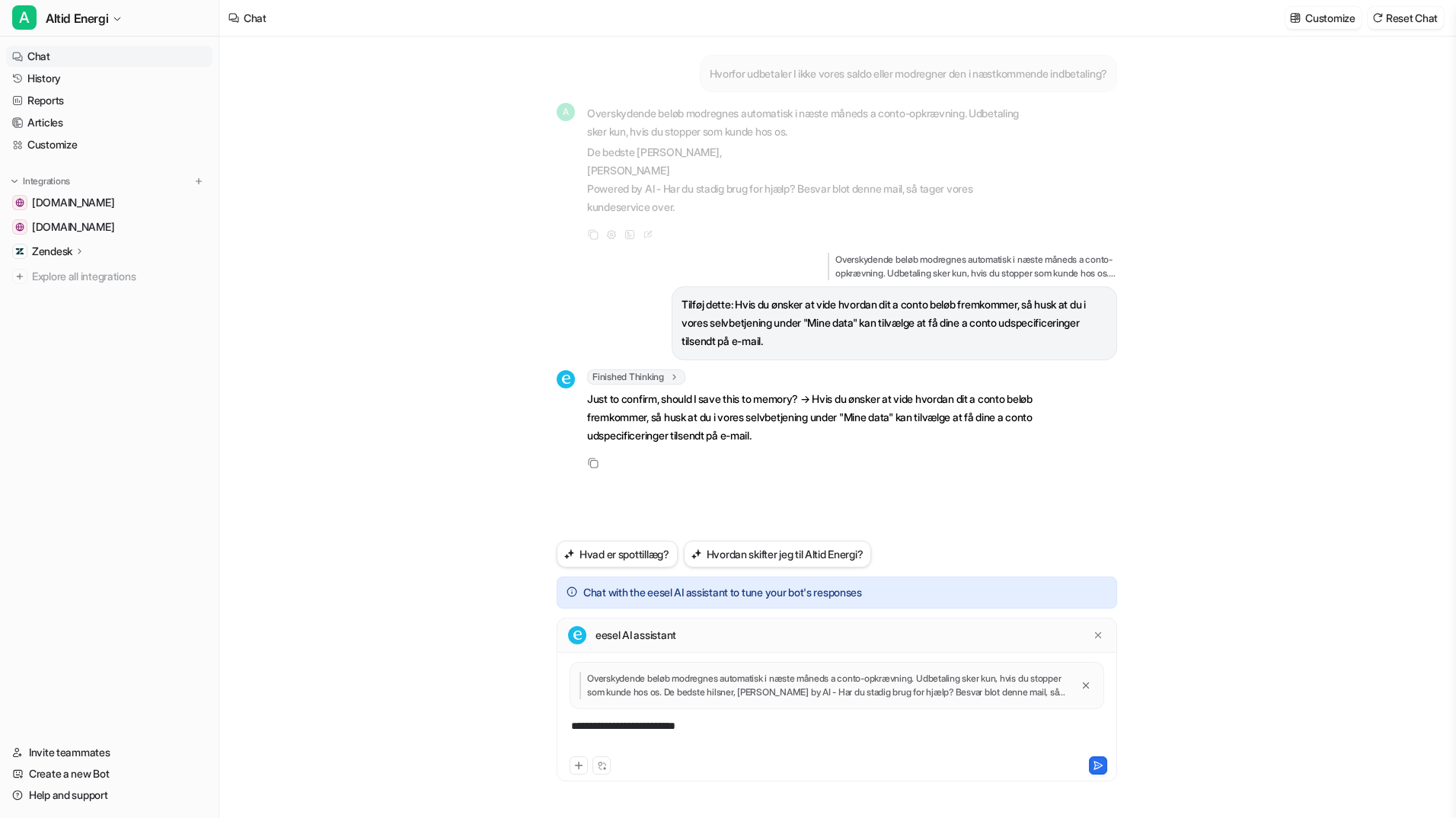
click at [714, 731] on div "**********" at bounding box center [837, 736] width 553 height 35
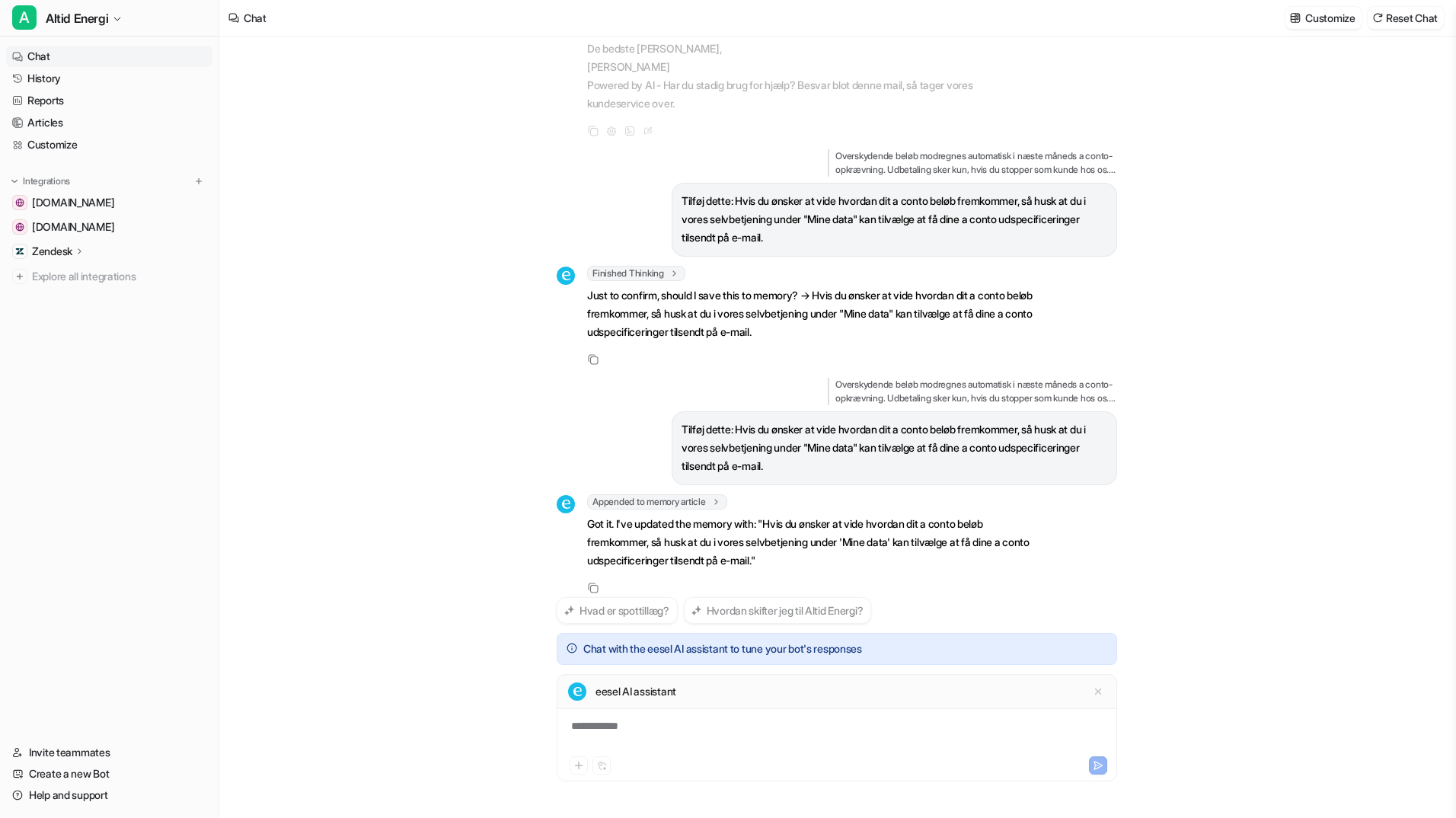
scroll to position [122, 0]
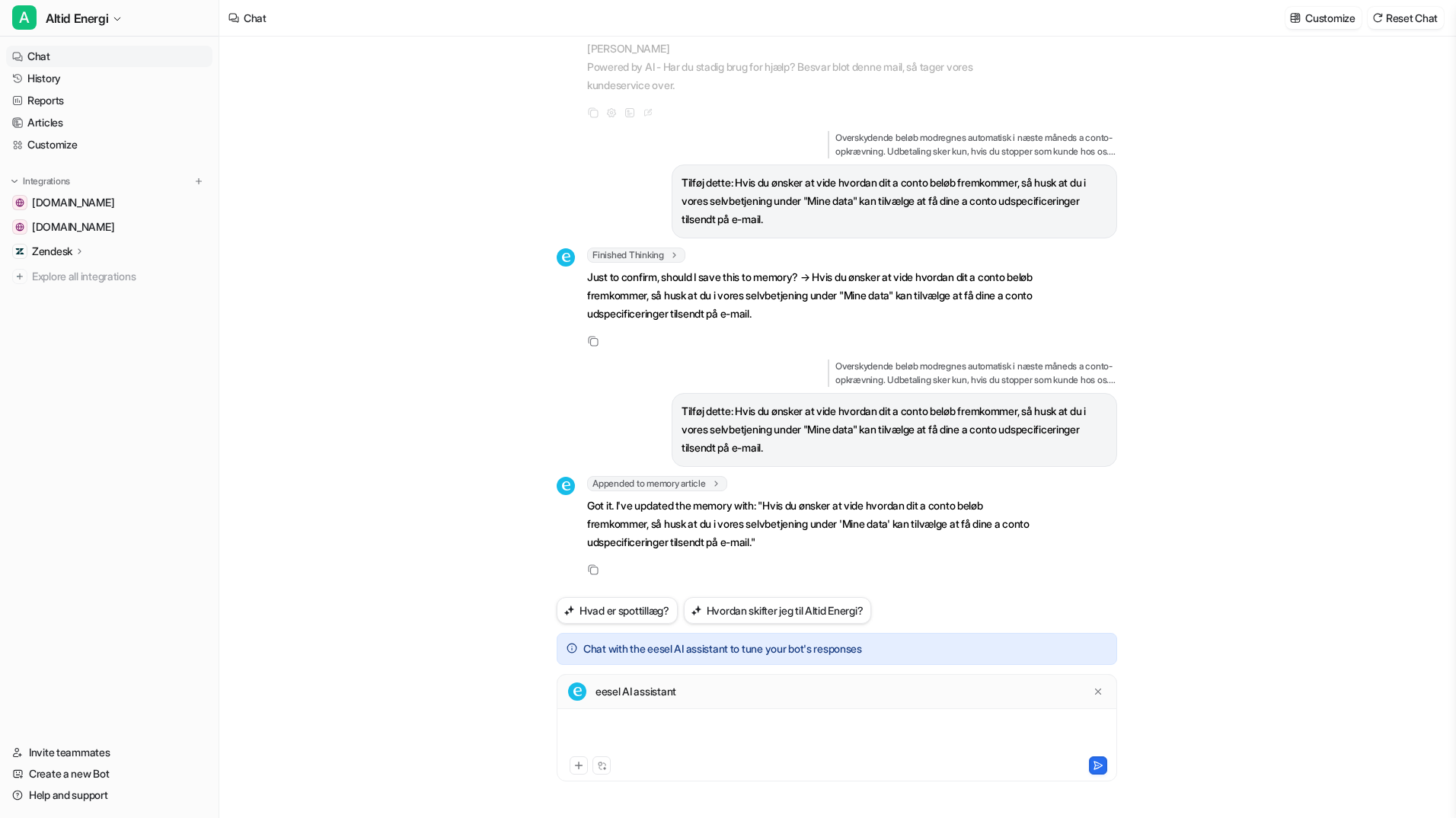
click at [790, 726] on div at bounding box center [837, 736] width 553 height 35
click at [1100, 688] on icon at bounding box center [1098, 691] width 11 height 11
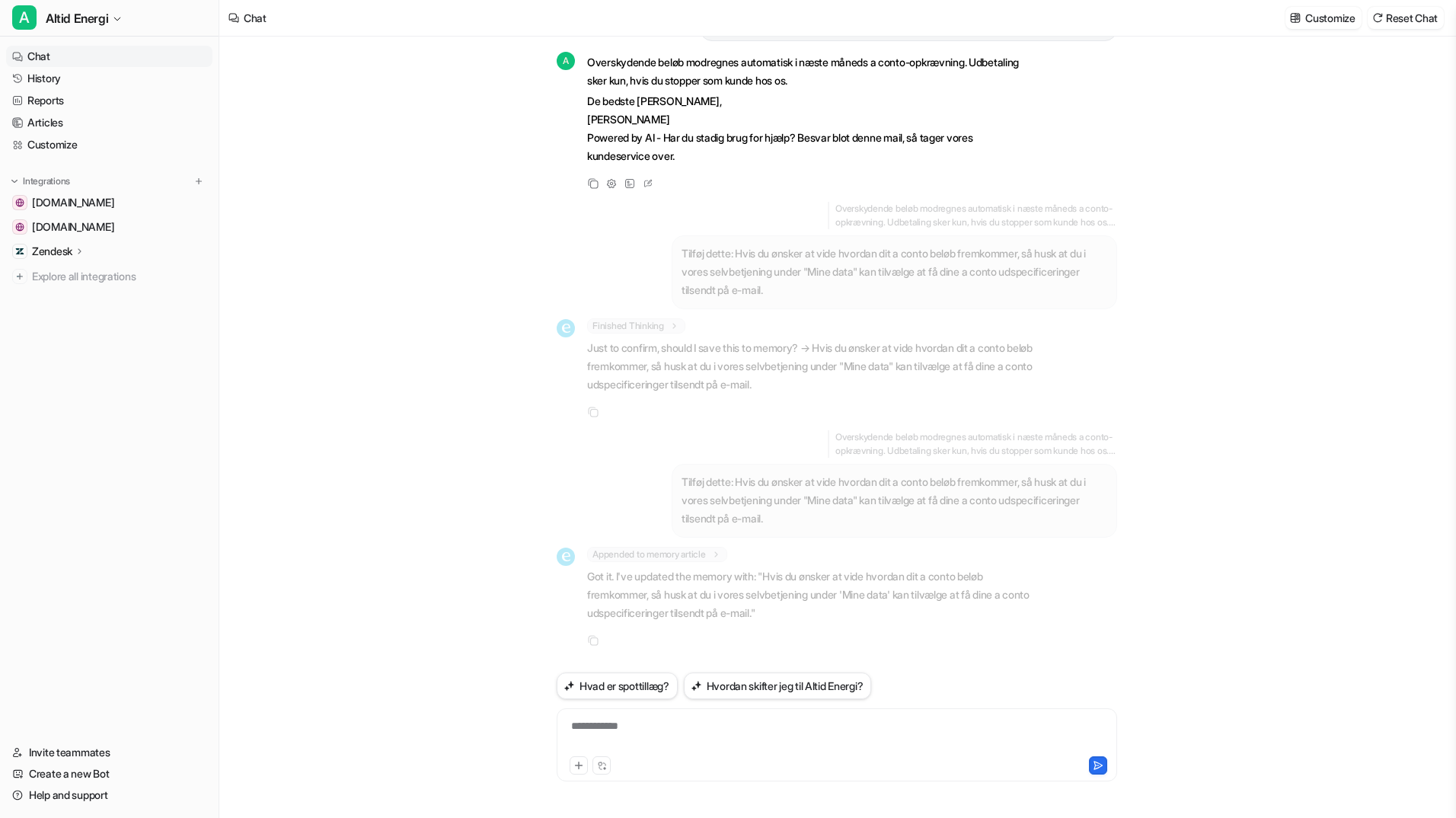
scroll to position [51, 0]
click at [1409, 15] on button "Reset Chat" at bounding box center [1405, 18] width 76 height 22
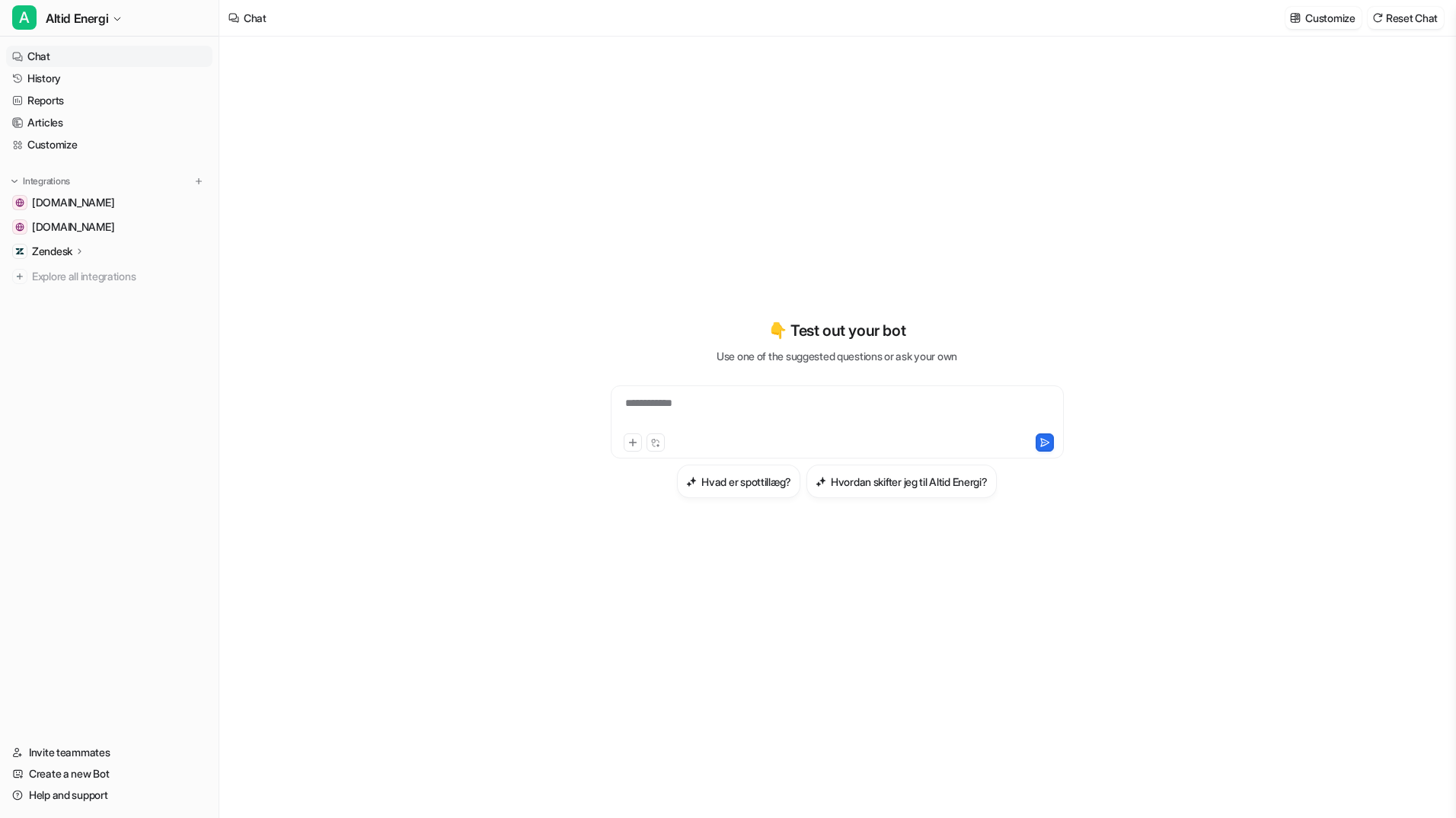
click at [696, 411] on div "**********" at bounding box center [837, 413] width 446 height 35
paste div
